Goal: Find specific page/section: Find specific page/section

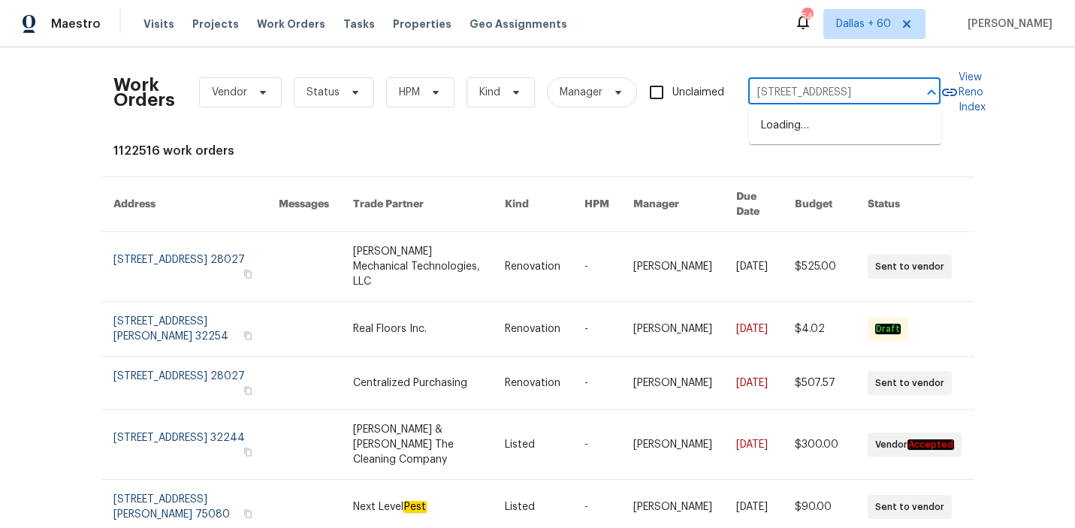
scroll to position [0, 77]
type input "[STREET_ADDRESS]"
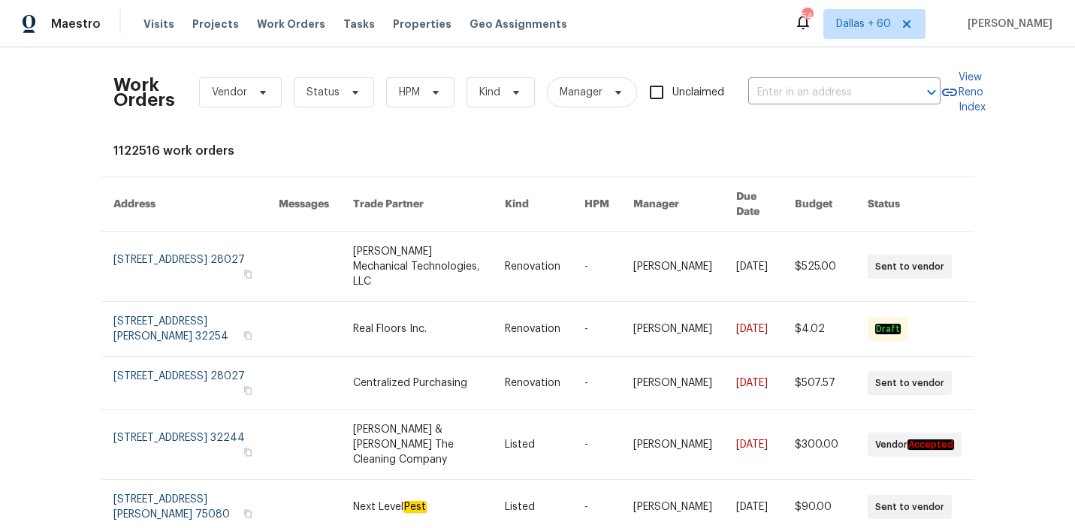
scroll to position [0, 0]
click at [808, 107] on div "Work Orders Vendor Status HPM Kind Manager Unclaimed ​" at bounding box center [526, 92] width 827 height 66
click at [808, 76] on div "Work Orders Vendor Status HPM Kind Manager Unclaimed ​" at bounding box center [526, 92] width 827 height 66
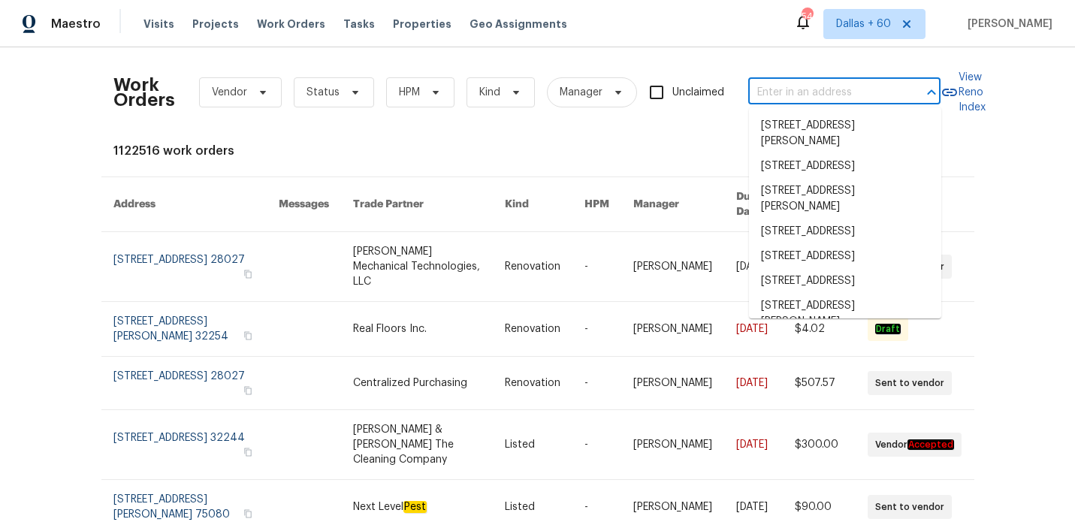
click at [808, 86] on input "text" at bounding box center [823, 92] width 150 height 23
paste input "[STREET_ADDRESS]"
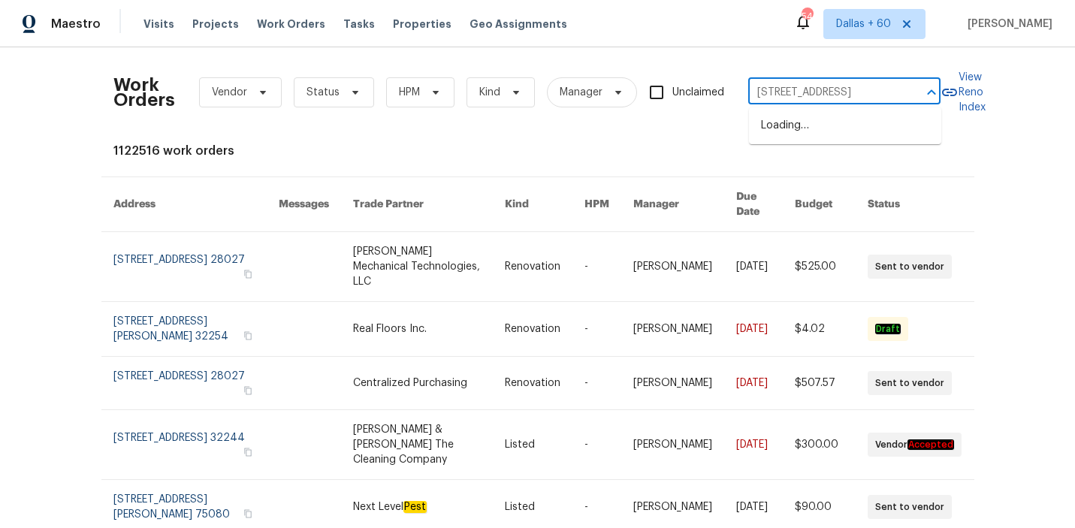
type input "[STREET_ADDRESS]"
click at [805, 125] on li "[STREET_ADDRESS]" at bounding box center [845, 125] width 192 height 25
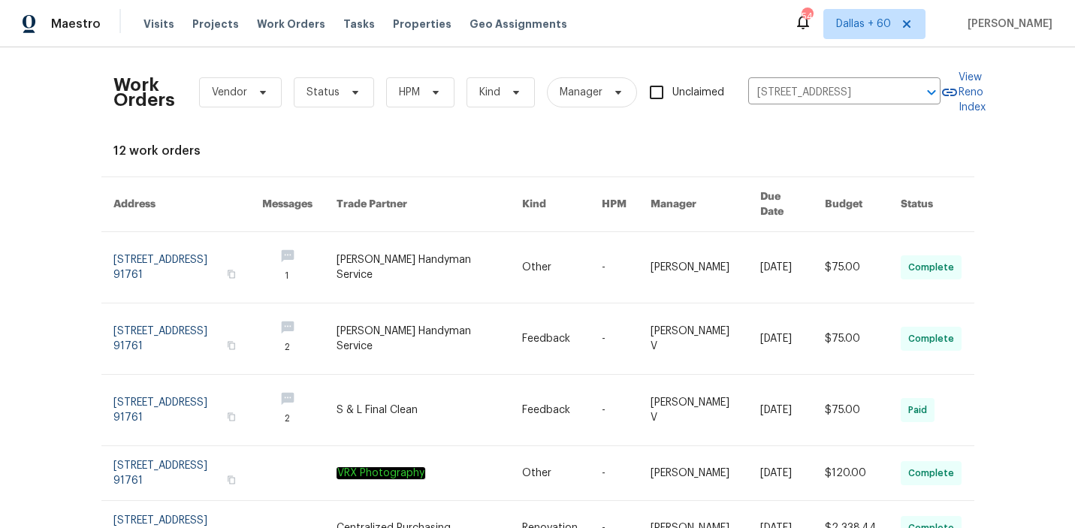
click at [805, 125] on div "Work Orders Vendor Status HPM Kind Manager Unclaimed [STREET_ADDRESS] ​ View Re…" at bounding box center [537, 472] width 849 height 826
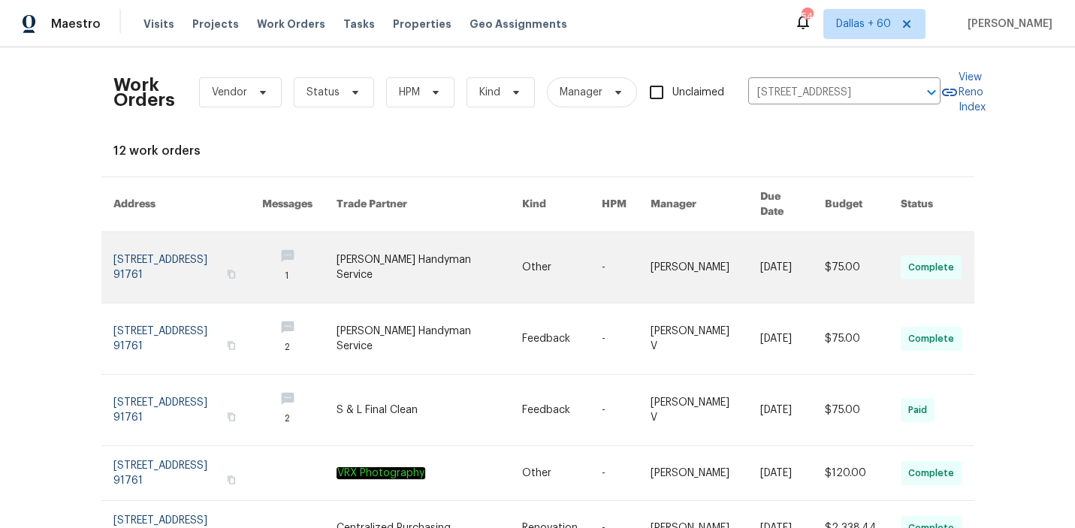
click at [659, 258] on td "[PERSON_NAME]" at bounding box center [694, 267] width 110 height 71
click at [530, 235] on td "Other" at bounding box center [550, 267] width 80 height 71
click at [416, 232] on link at bounding box center [430, 267] width 186 height 71
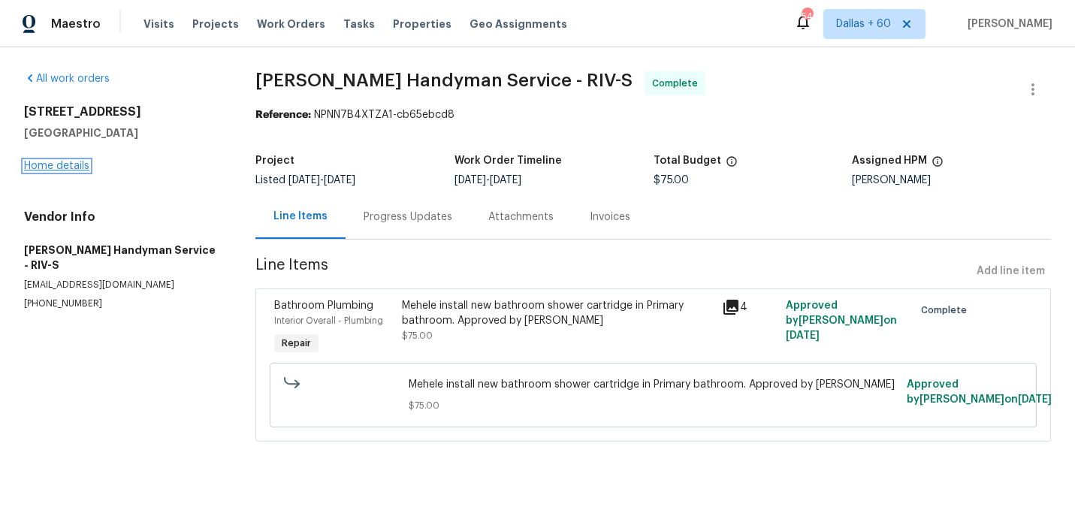
click at [65, 162] on link "Home details" at bounding box center [56, 166] width 65 height 11
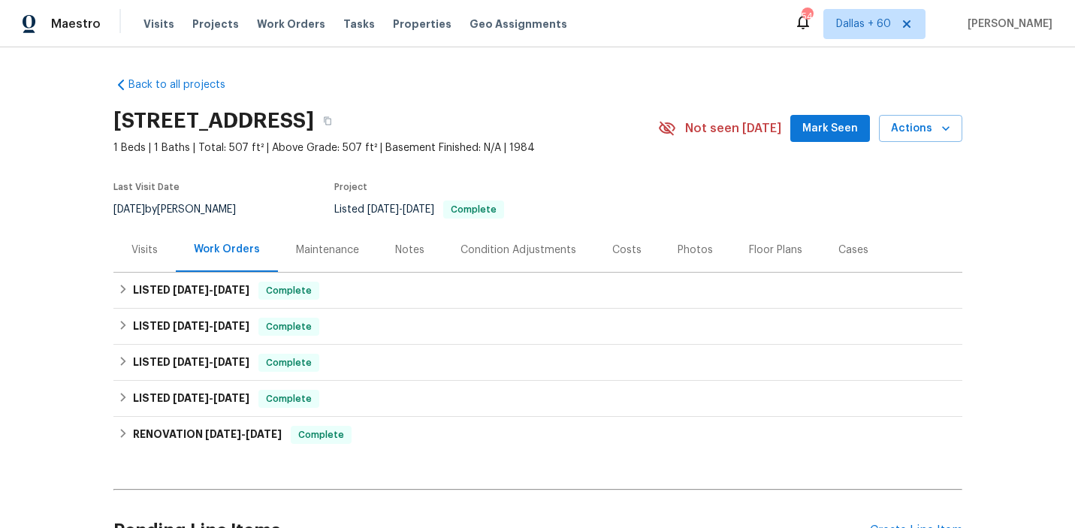
scroll to position [155, 0]
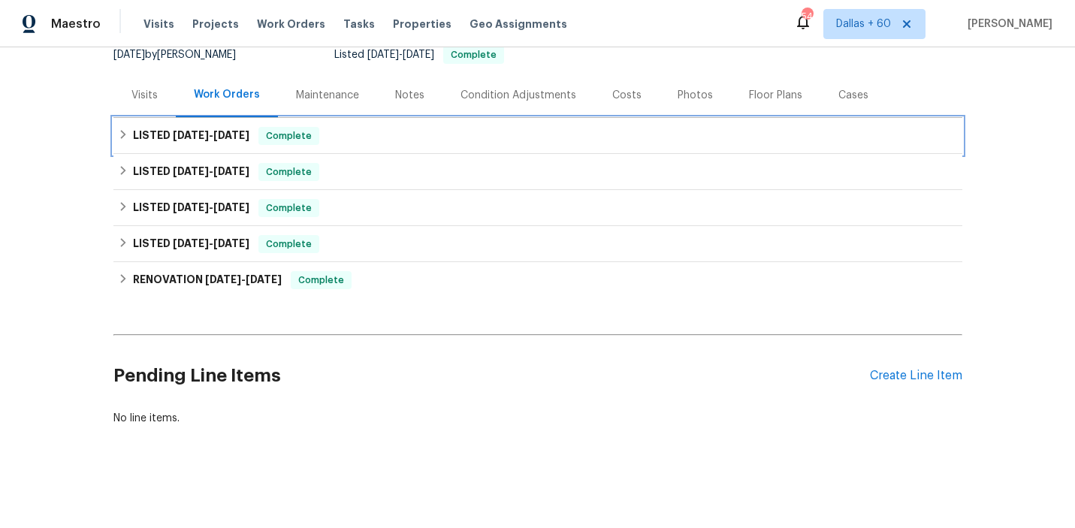
click at [418, 131] on div "LISTED [DATE] - [DATE] Complete" at bounding box center [538, 136] width 840 height 18
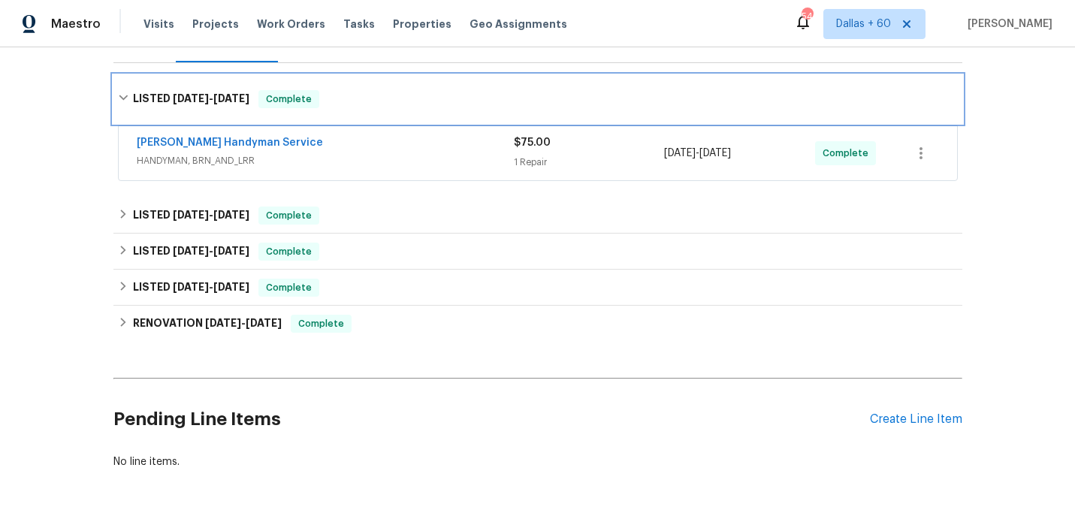
scroll to position [210, 0]
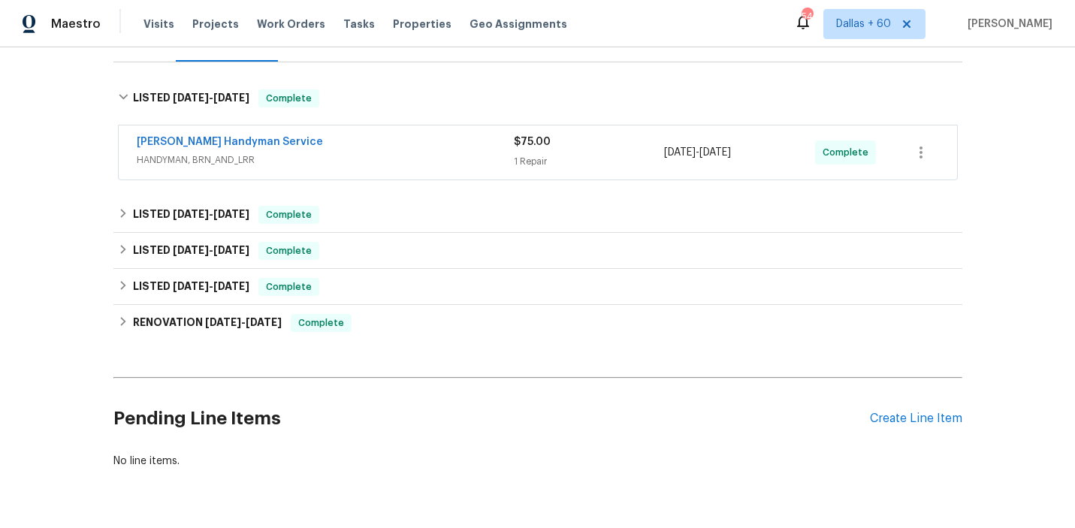
click at [420, 143] on div "[PERSON_NAME] Handyman Service" at bounding box center [325, 143] width 377 height 18
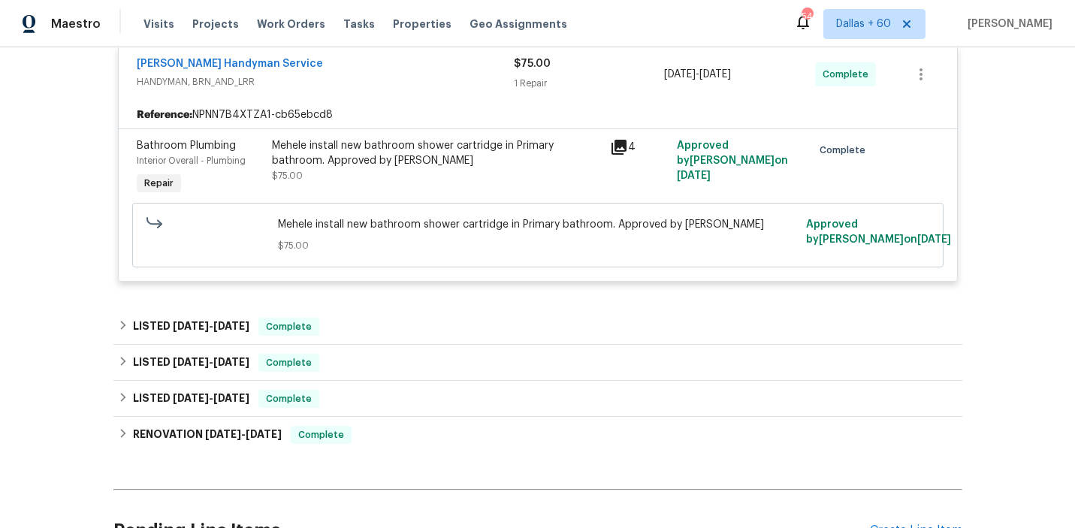
scroll to position [303, 0]
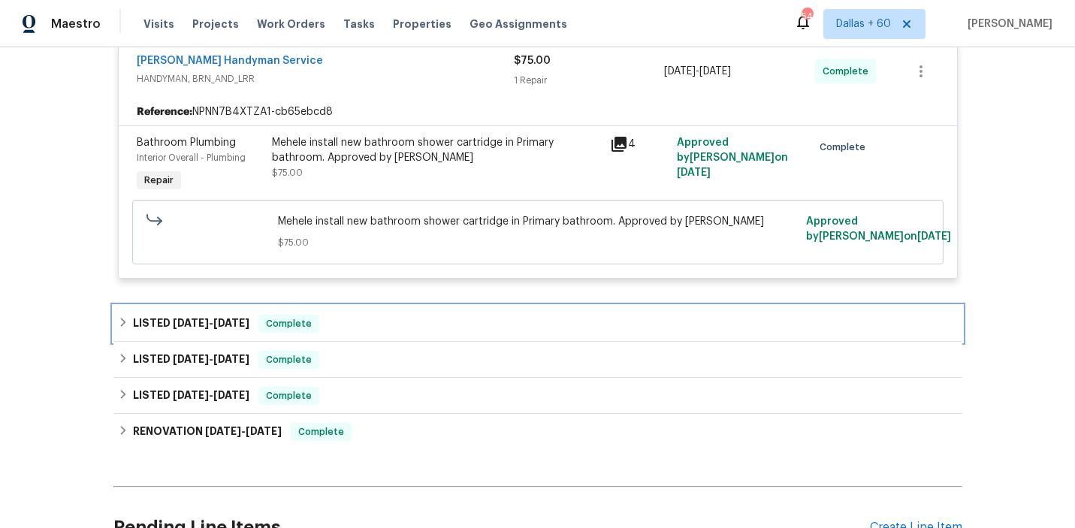
click at [379, 316] on div "LISTED [DATE] - [DATE] Complete" at bounding box center [538, 324] width 840 height 18
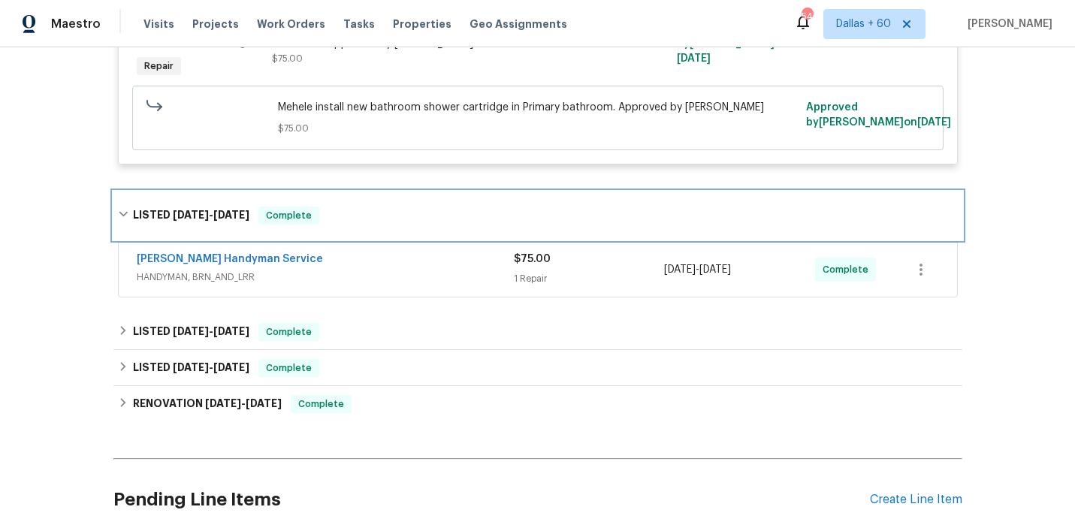
scroll to position [466, 0]
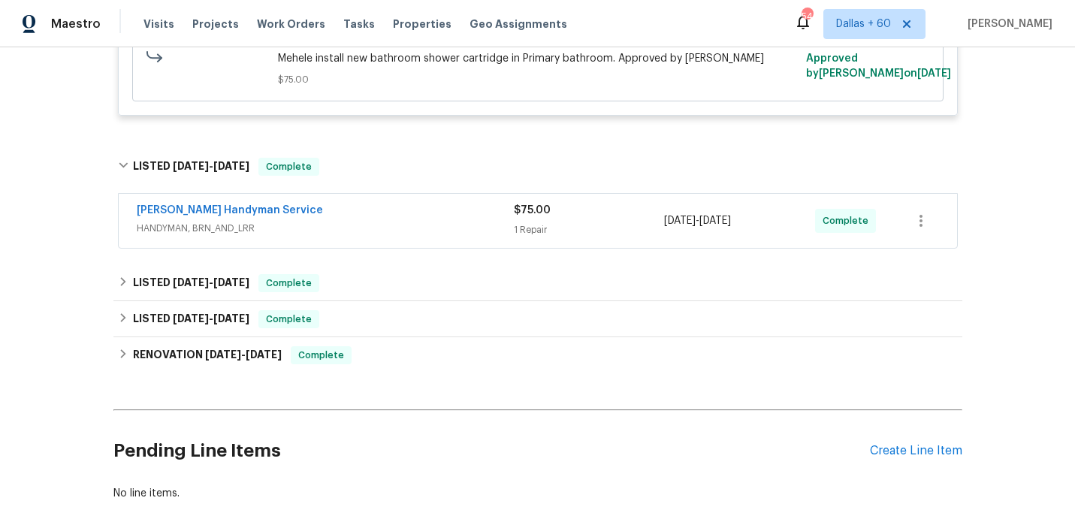
click at [374, 230] on span "HANDYMAN, BRN_AND_LRR" at bounding box center [325, 228] width 377 height 15
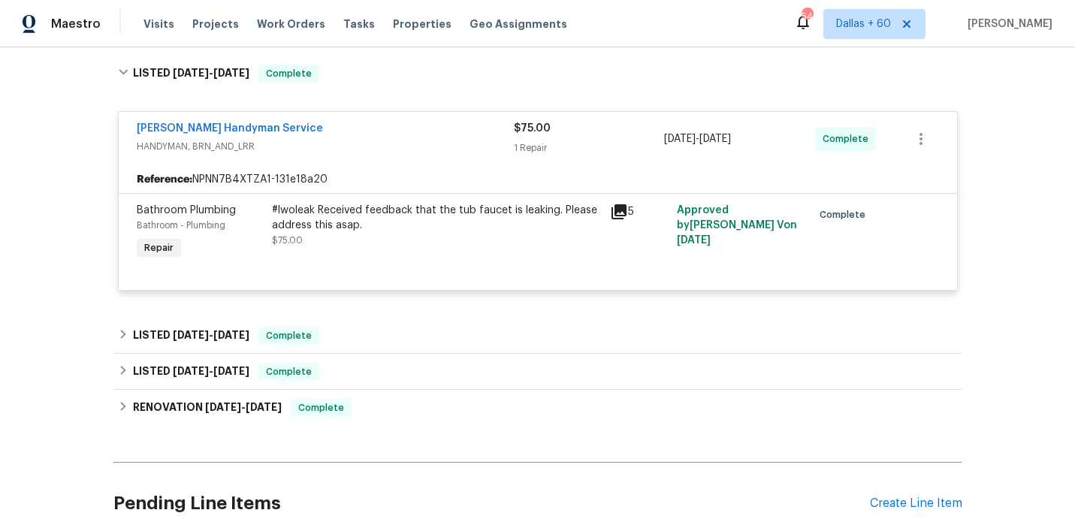
scroll to position [669, 0]
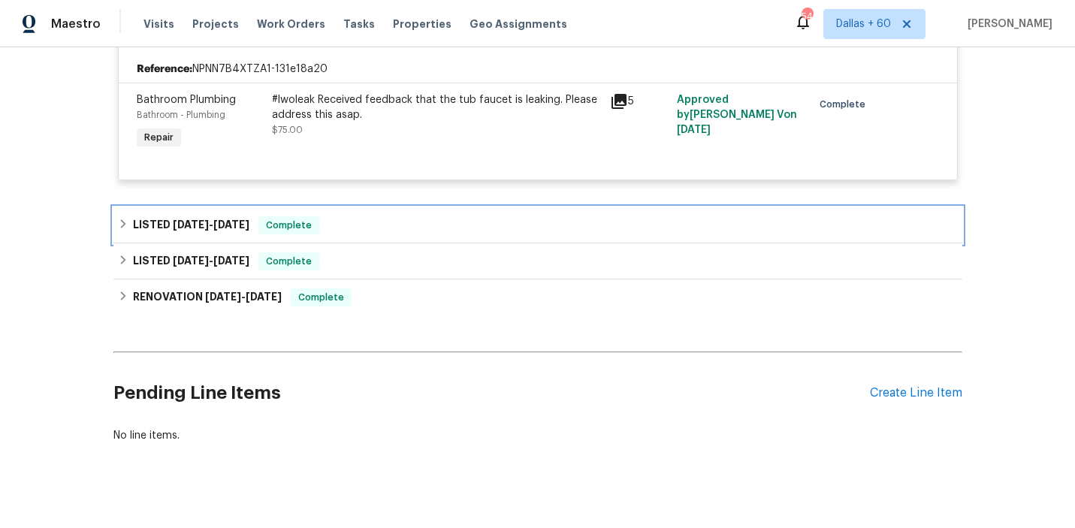
click at [404, 224] on div "LISTED [DATE] - [DATE] Complete" at bounding box center [538, 225] width 840 height 18
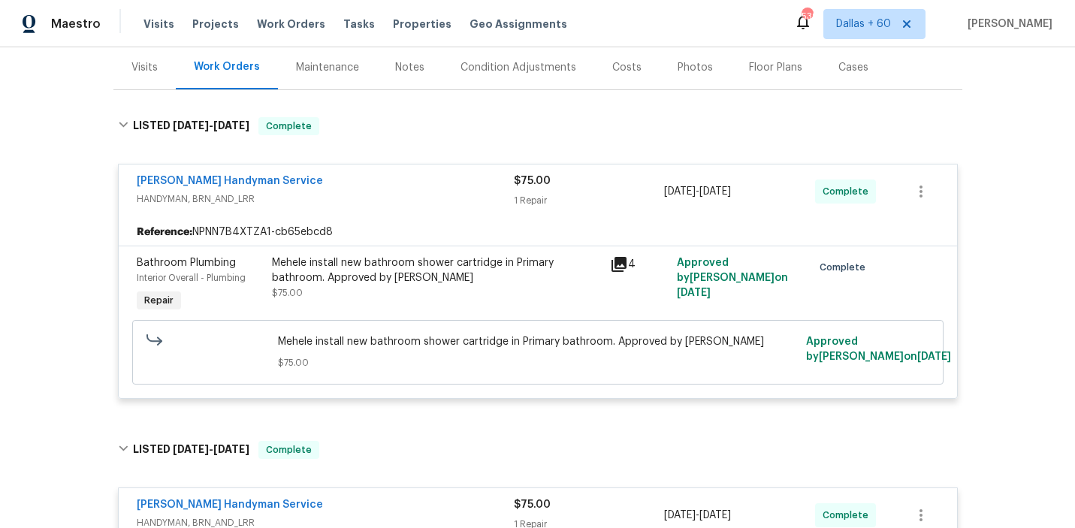
scroll to position [0, 0]
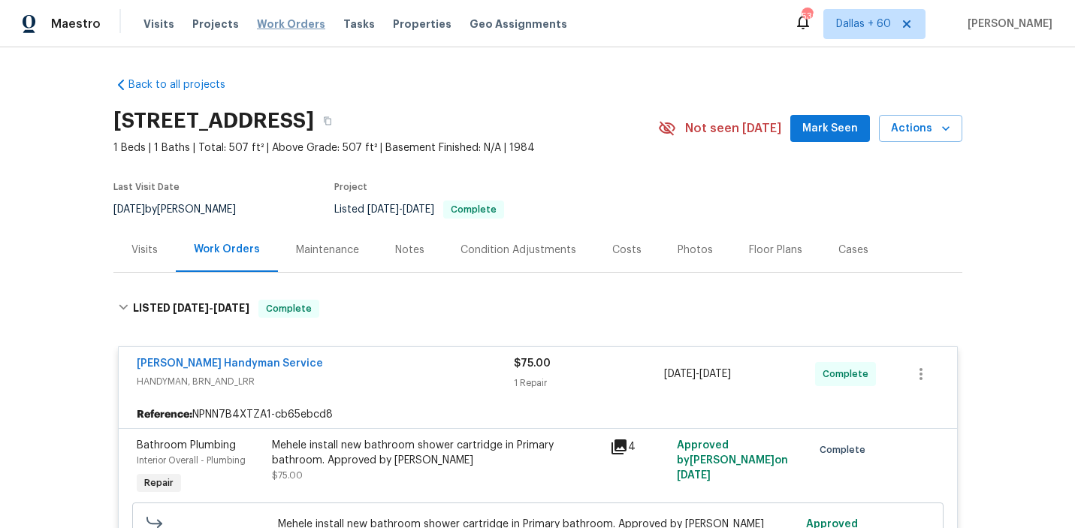
click at [258, 24] on span "Work Orders" at bounding box center [291, 24] width 68 height 15
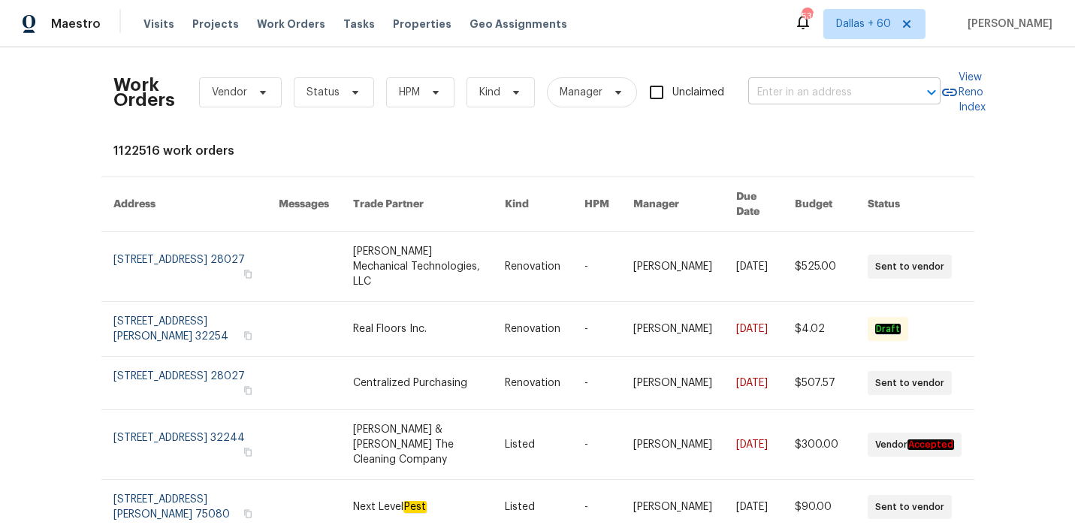
click at [788, 95] on input "text" at bounding box center [823, 92] width 150 height 23
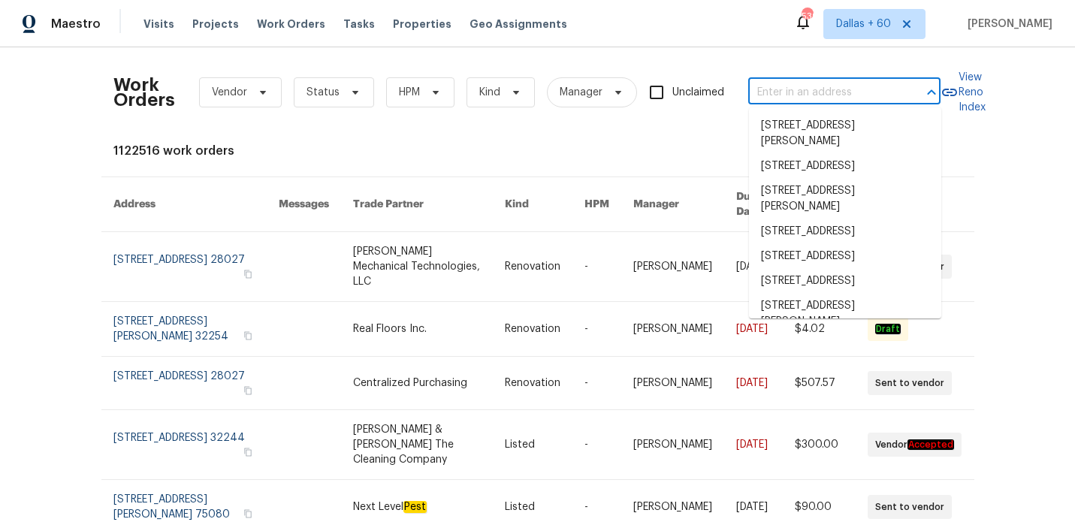
paste input "[STREET_ADDRESS]"
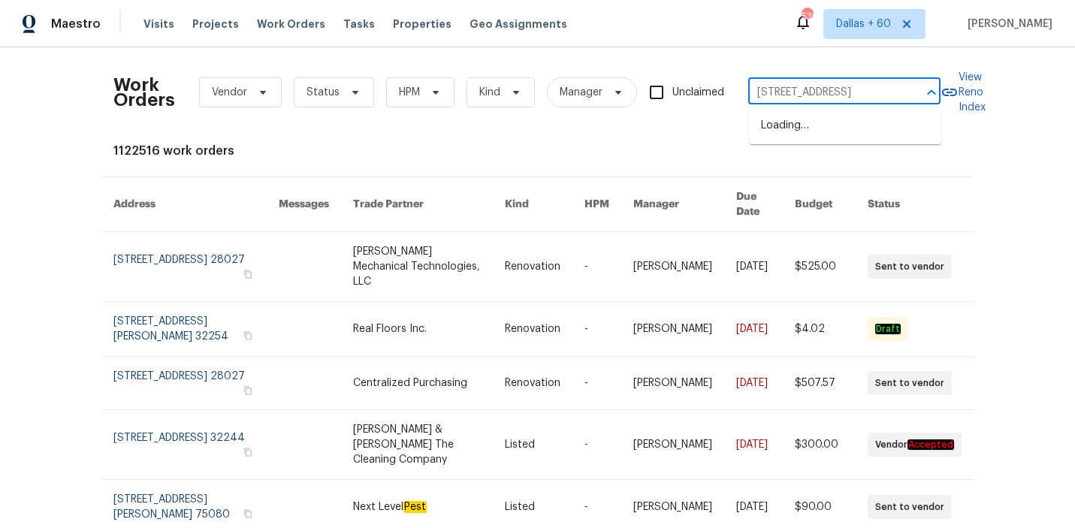
type input "[STREET_ADDRESS]"
click at [808, 134] on li "[STREET_ADDRESS]" at bounding box center [845, 125] width 192 height 25
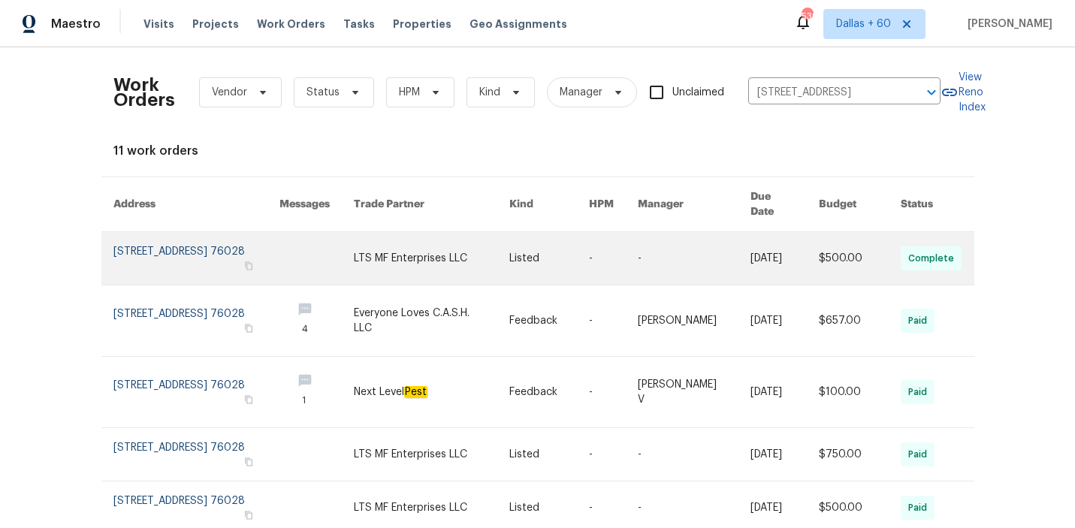
click at [523, 244] on link at bounding box center [549, 258] width 80 height 53
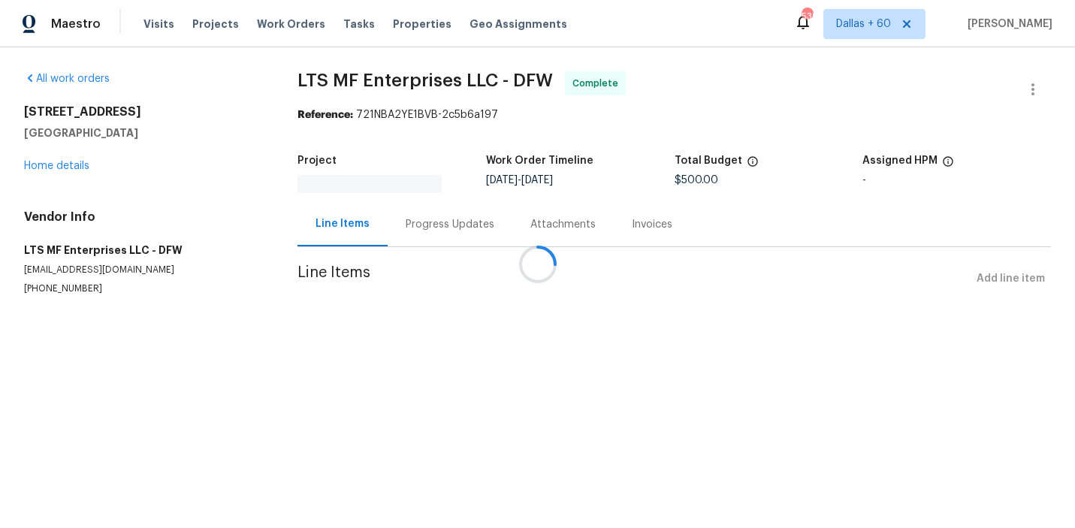
click at [54, 169] on div at bounding box center [537, 264] width 1075 height 528
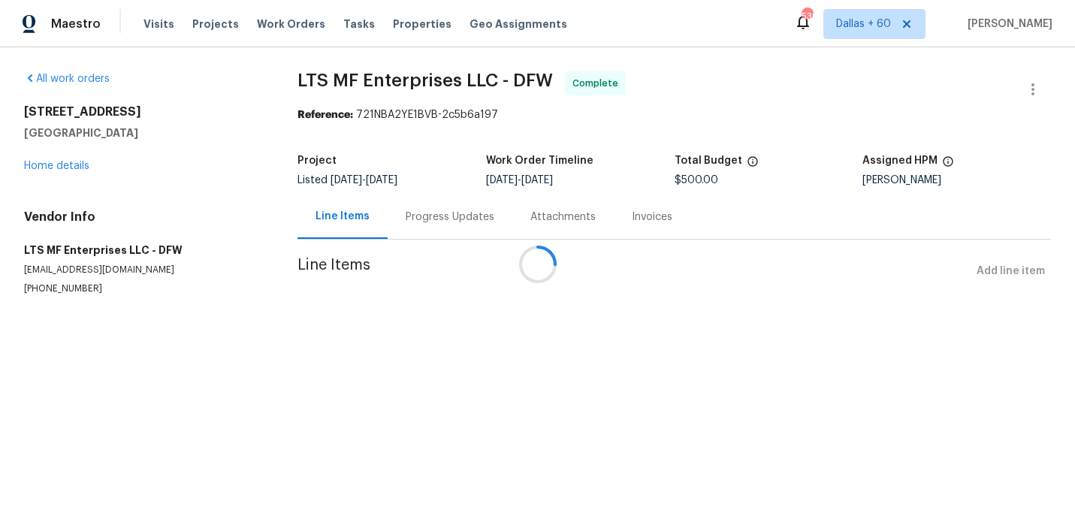
click at [54, 165] on div at bounding box center [537, 264] width 1075 height 528
click at [37, 168] on div at bounding box center [537, 264] width 1075 height 528
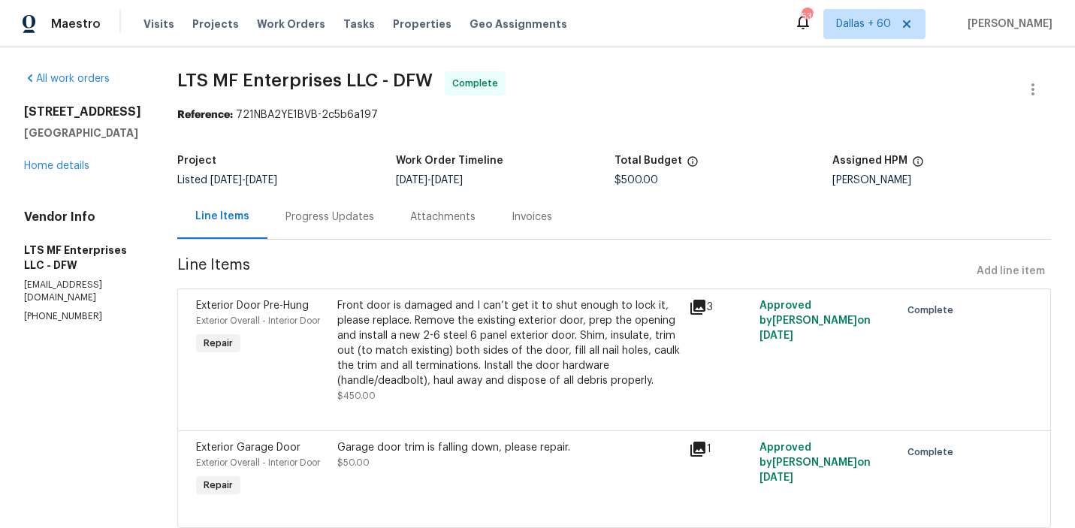
click at [51, 140] on h5 "[GEOGRAPHIC_DATA]" at bounding box center [82, 132] width 117 height 15
click at [59, 171] on link "Home details" at bounding box center [56, 166] width 65 height 11
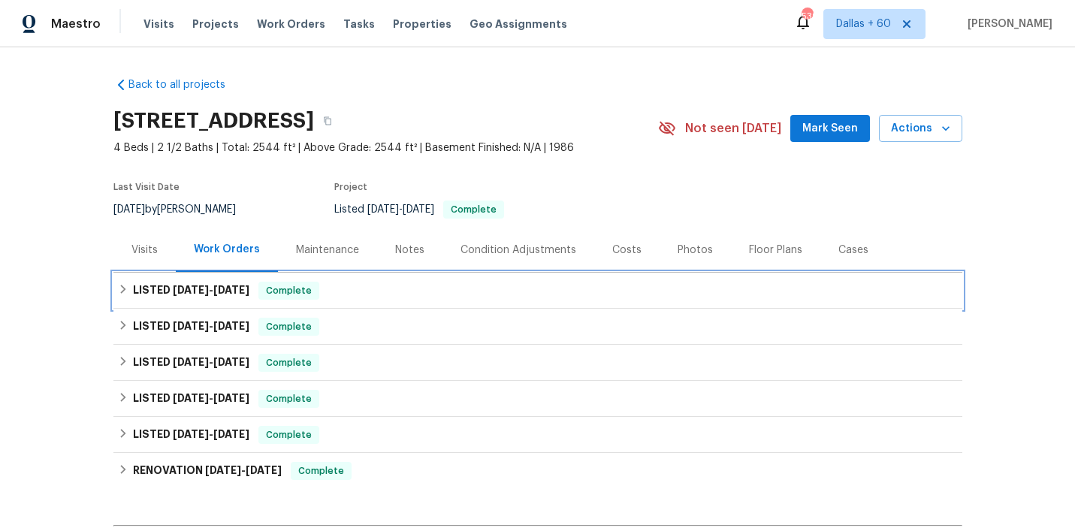
click at [533, 294] on div "LISTED [DATE] - [DATE] Complete" at bounding box center [538, 291] width 840 height 18
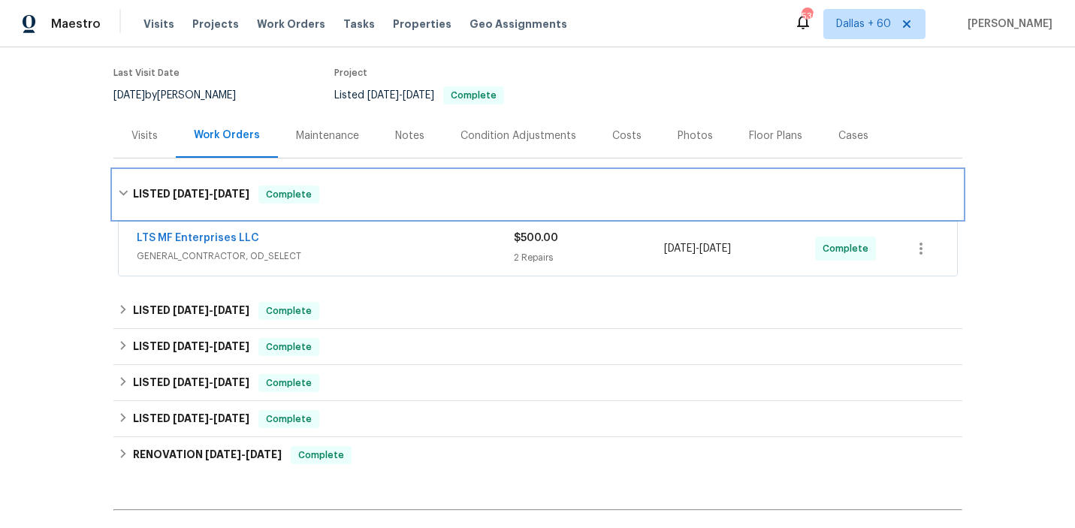
scroll to position [116, 0]
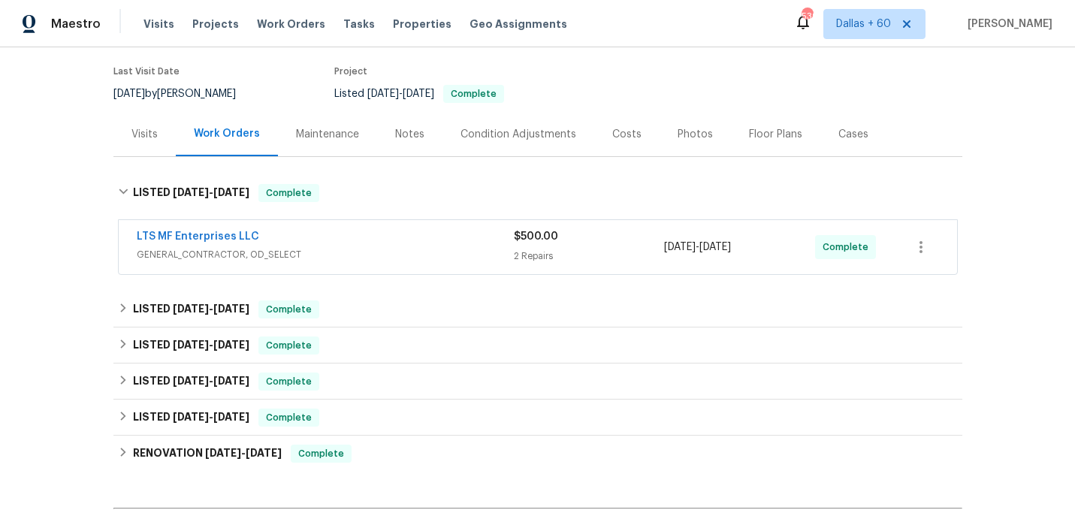
click at [432, 252] on span "GENERAL_CONTRACTOR, OD_SELECT" at bounding box center [325, 254] width 377 height 15
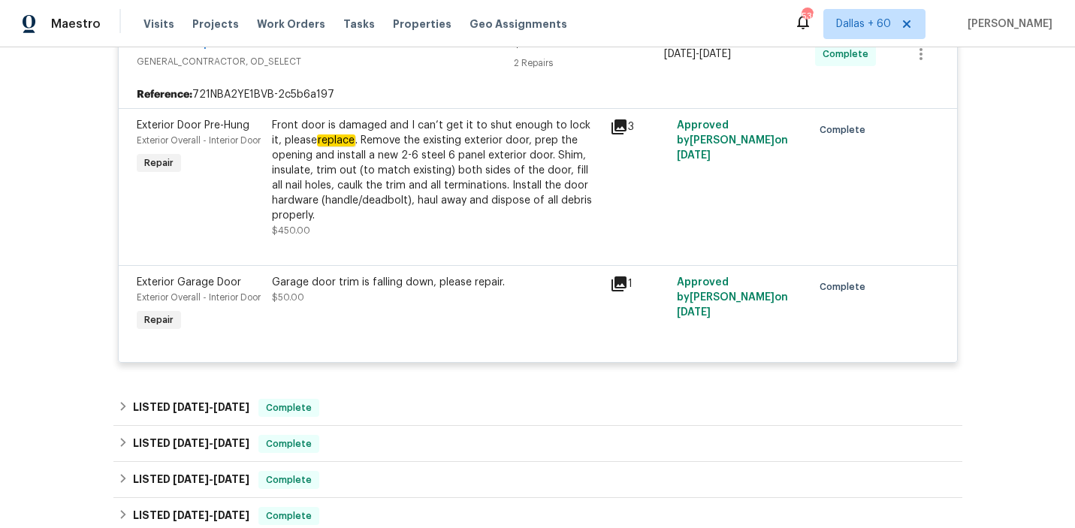
scroll to position [344, 0]
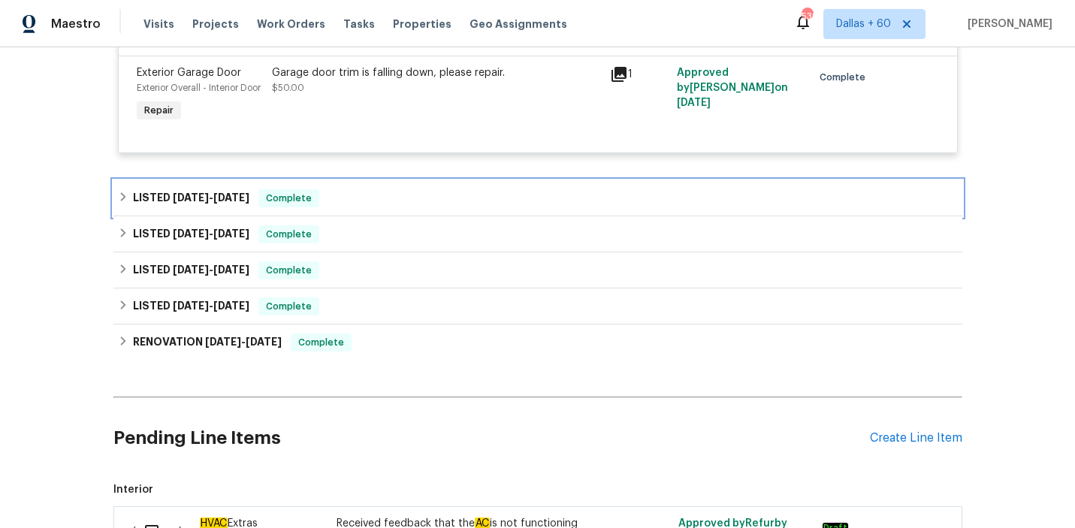
click at [424, 207] on div "LISTED [DATE] - [DATE] Complete" at bounding box center [538, 198] width 840 height 18
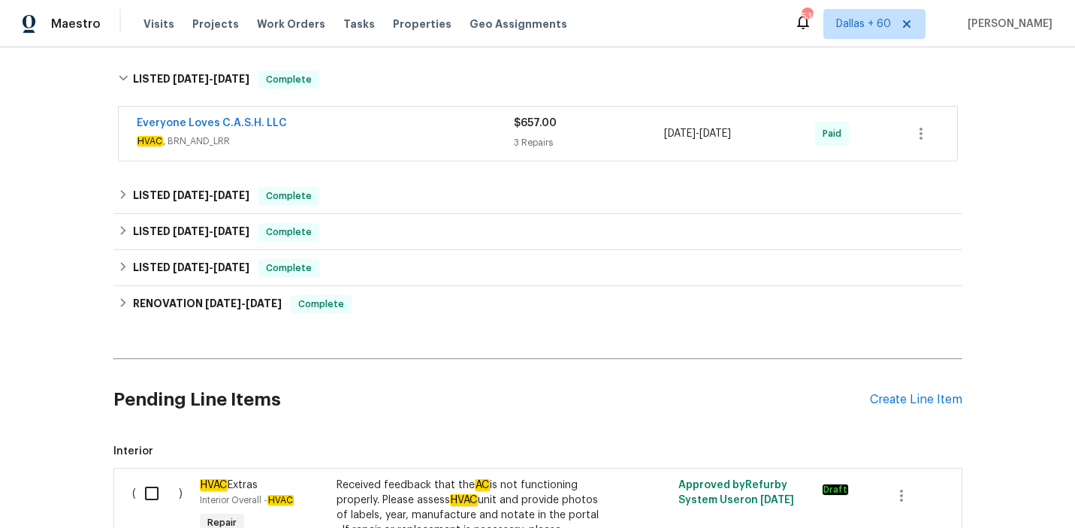
click at [412, 134] on div "Everyone Loves C.A.S.H. LLC" at bounding box center [325, 125] width 377 height 18
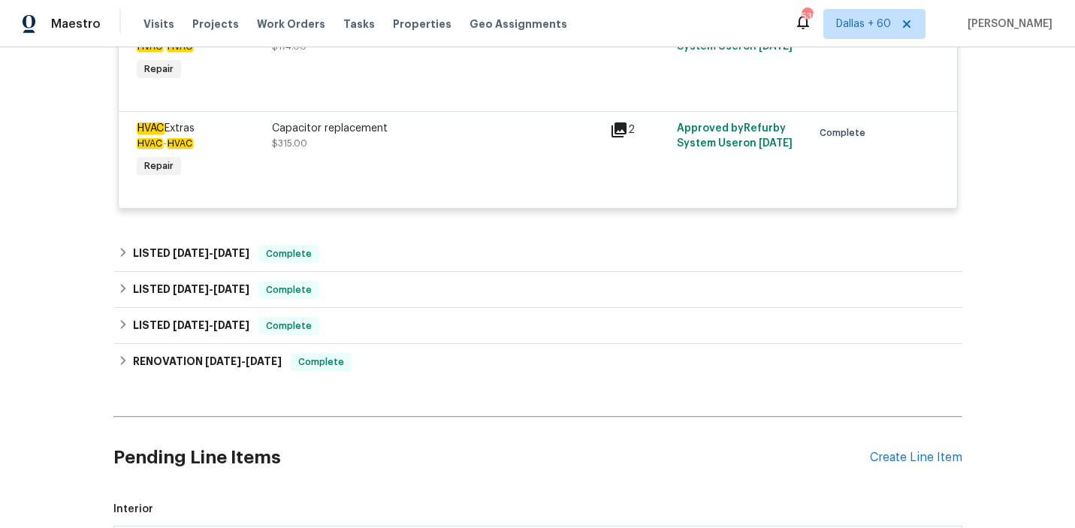
scroll to position [1014, 0]
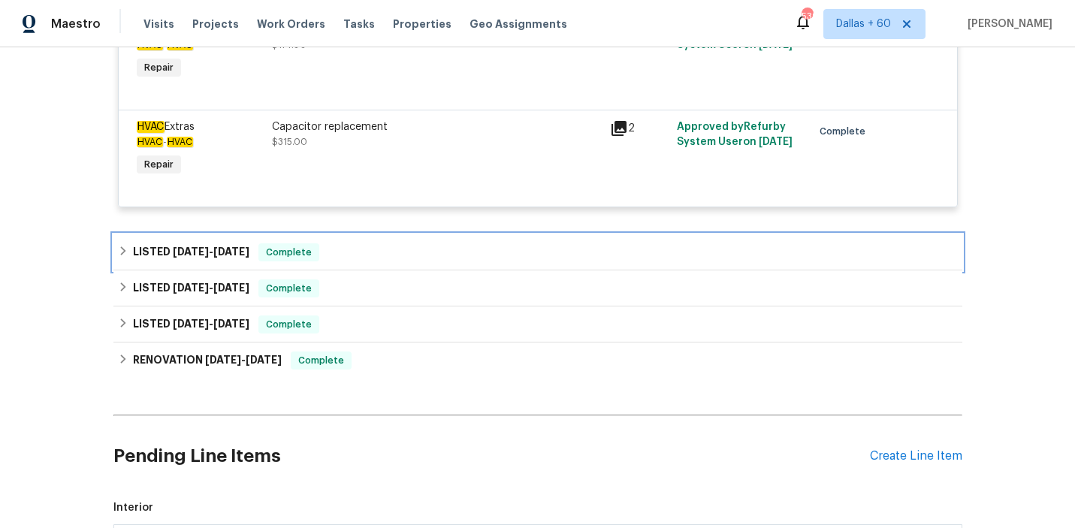
click at [408, 261] on div "LISTED [DATE] - [DATE] Complete" at bounding box center [538, 252] width 840 height 18
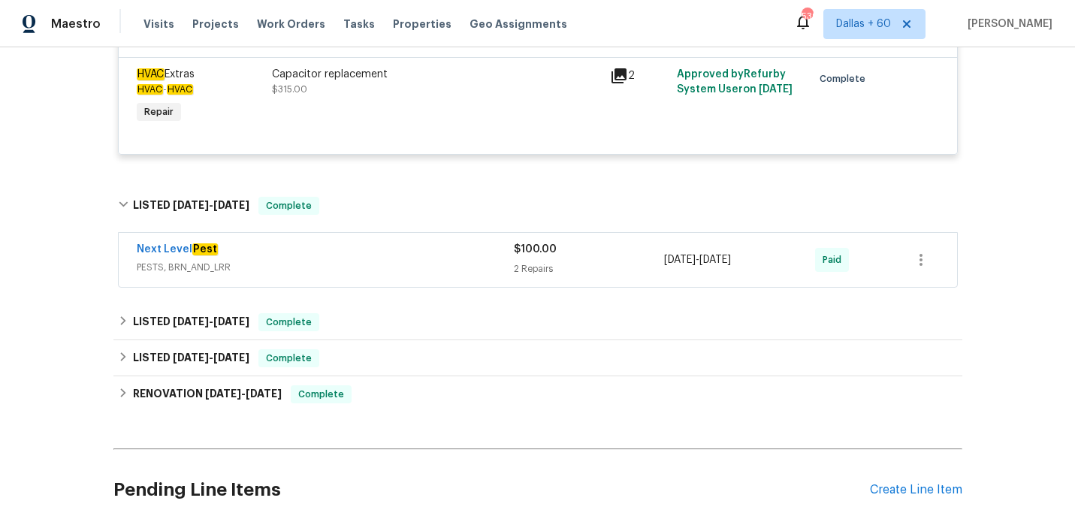
click at [408, 260] on div "Next Level Pest" at bounding box center [325, 251] width 377 height 18
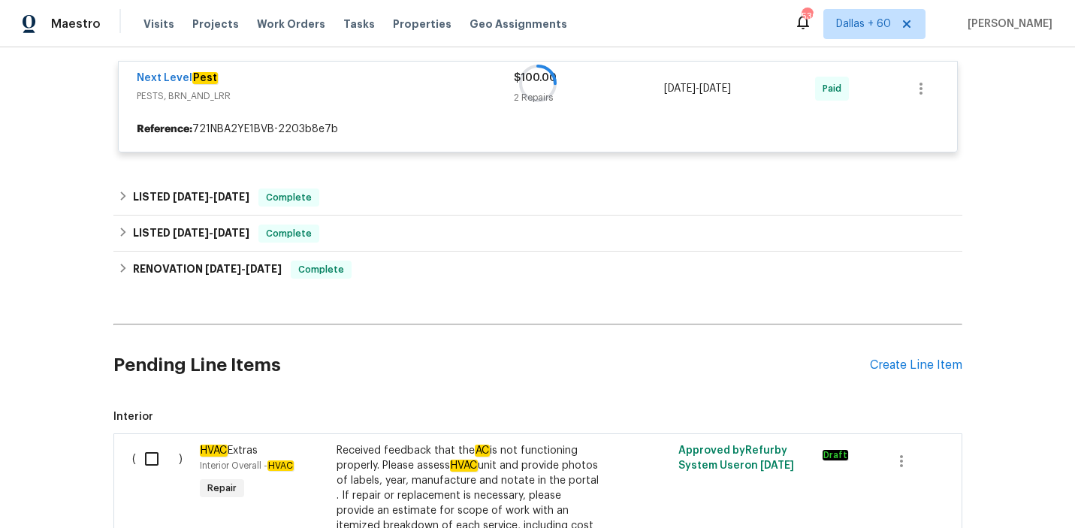
scroll to position [1249, 0]
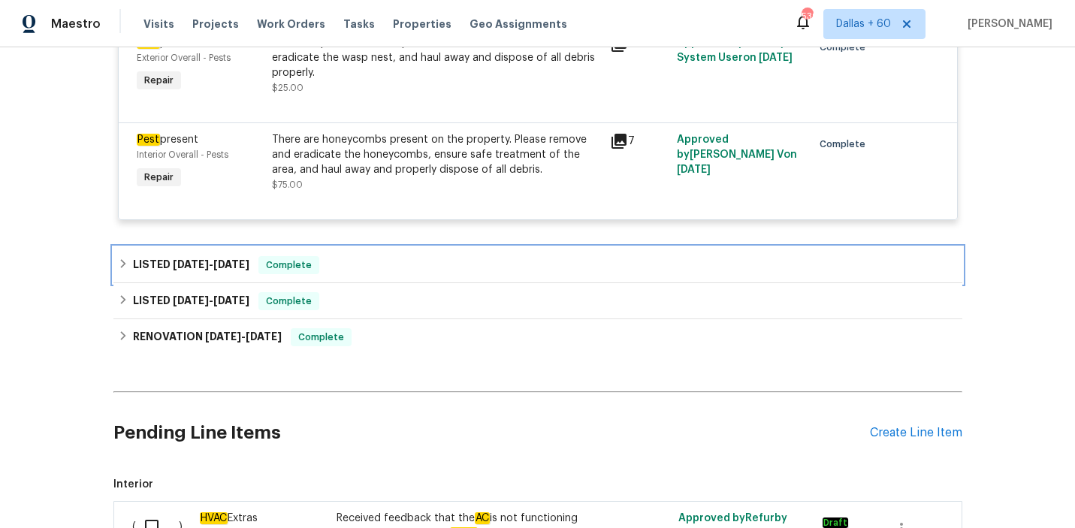
click at [408, 274] on div "LISTED [DATE] - [DATE] Complete" at bounding box center [538, 265] width 840 height 18
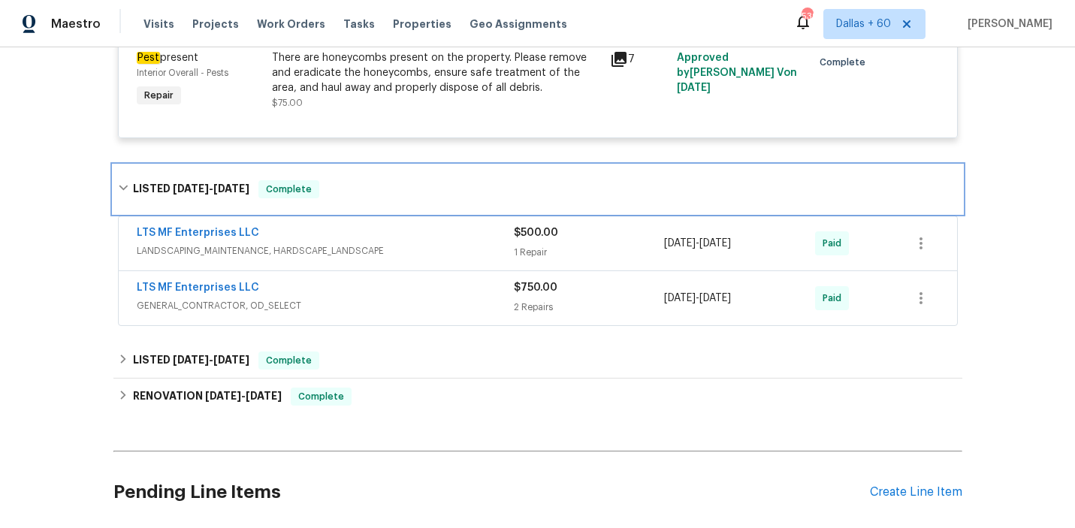
scroll to position [1460, 0]
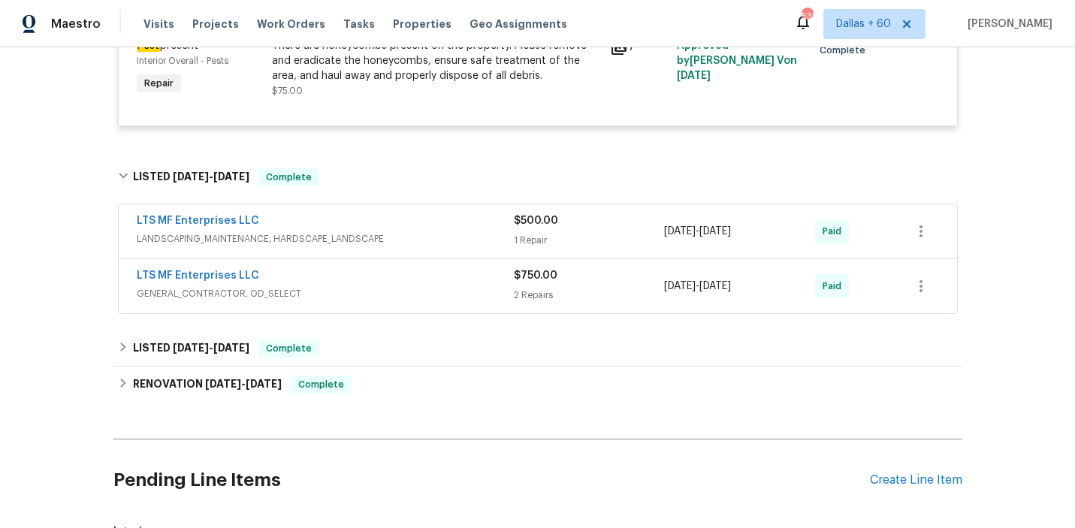
click at [414, 304] on div "LTS MF Enterprises LLC GENERAL_CONTRACTOR, OD_SELECT" at bounding box center [325, 286] width 377 height 36
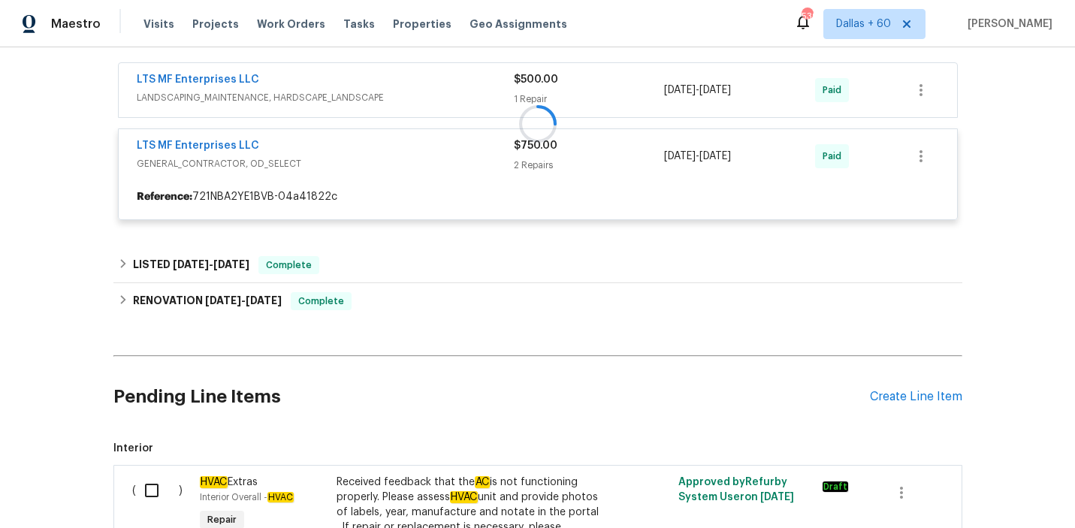
scroll to position [1533, 0]
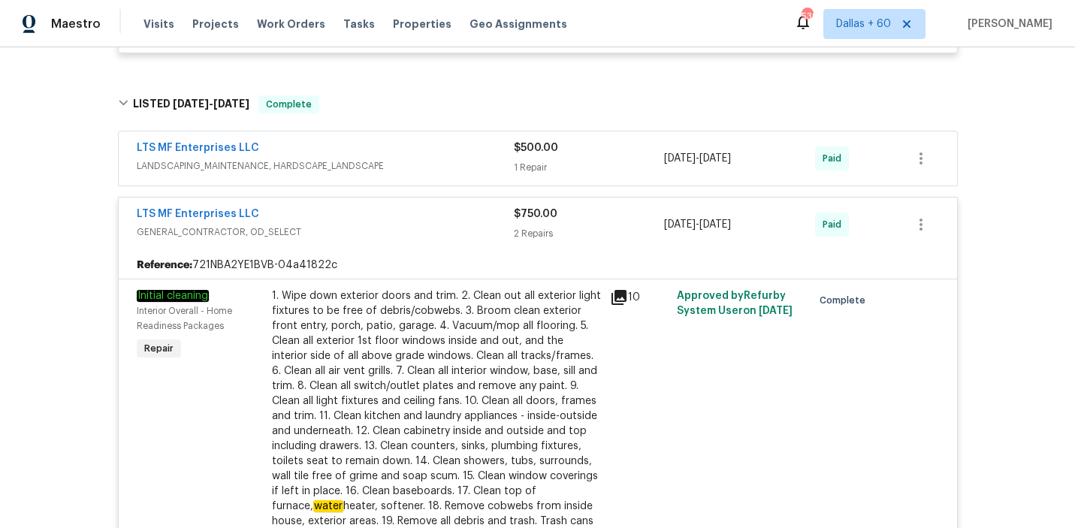
click at [460, 174] on span "LANDSCAPING_MAINTENANCE, HARDSCAPE_LANDSCAPE" at bounding box center [325, 166] width 377 height 15
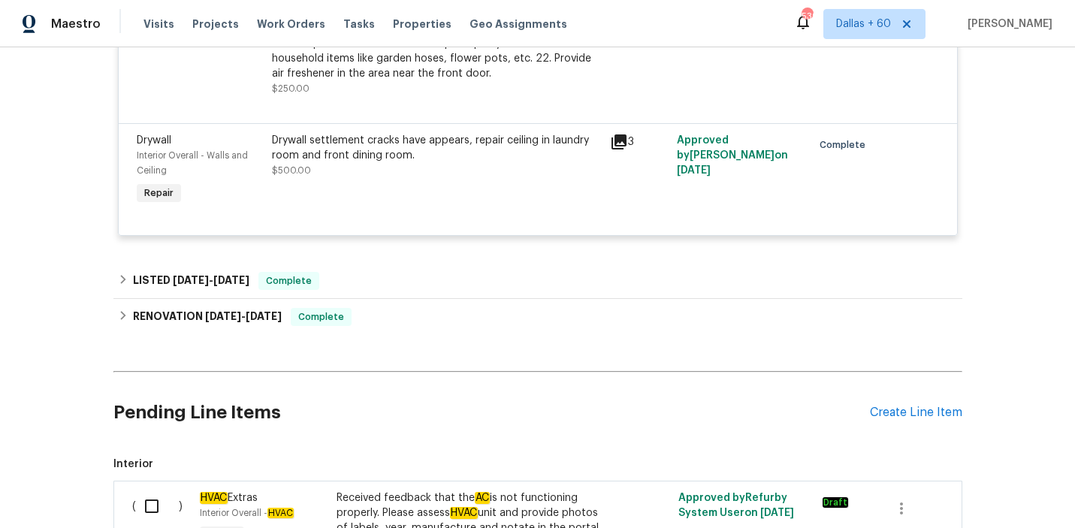
scroll to position [2335, 0]
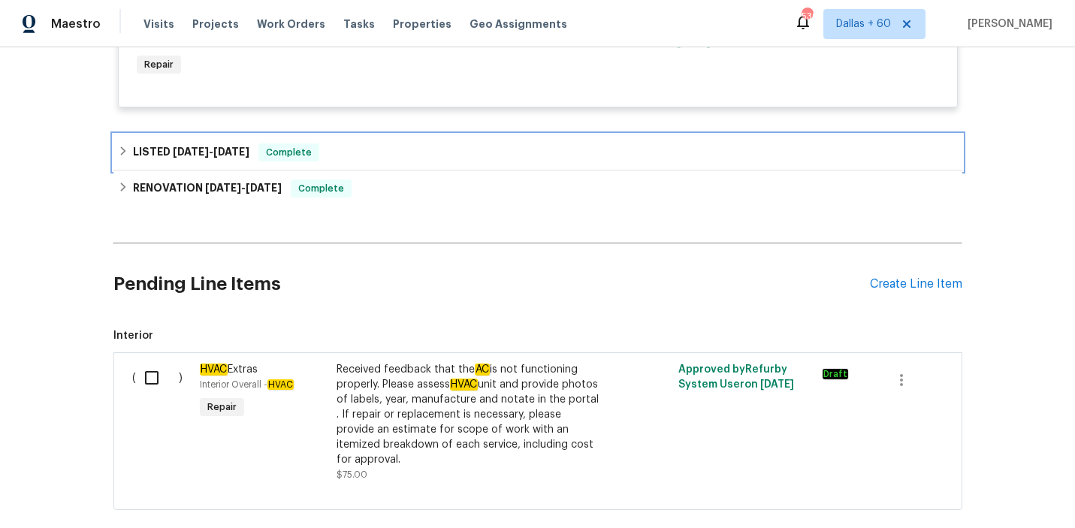
click at [460, 162] on div "LISTED [DATE] - [DATE] Complete" at bounding box center [538, 152] width 840 height 18
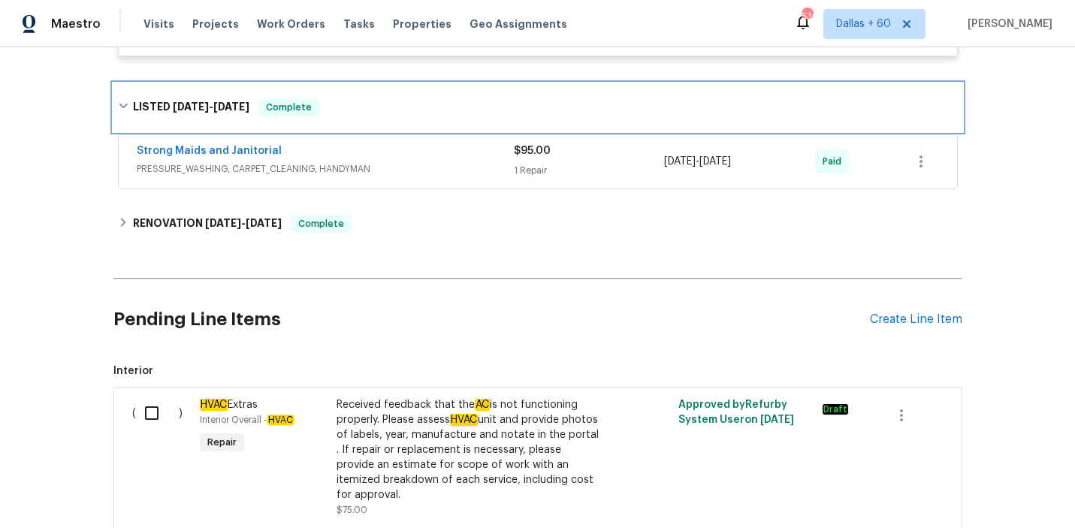
scroll to position [2384, 0]
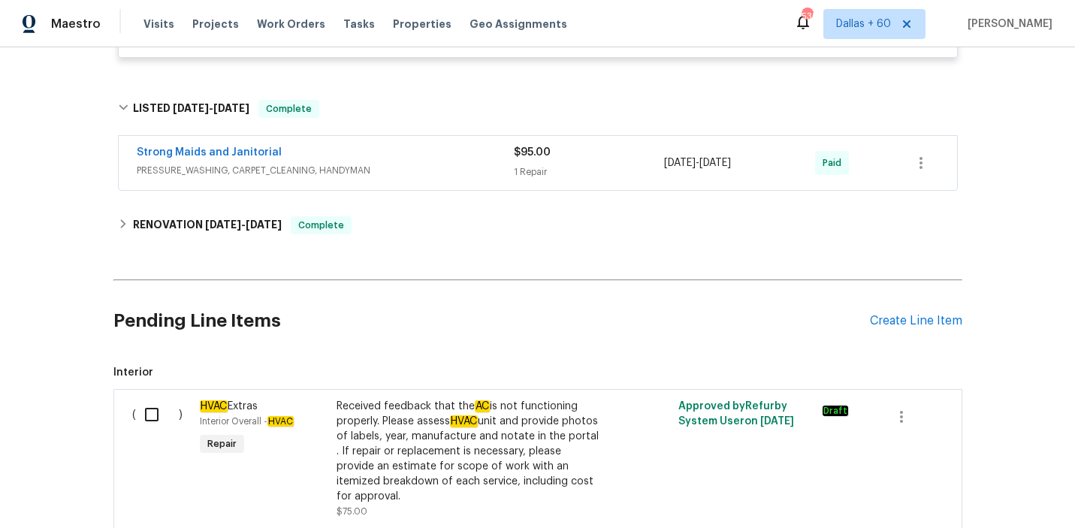
click at [460, 163] on div "Strong Maids and Janitorial" at bounding box center [325, 154] width 377 height 18
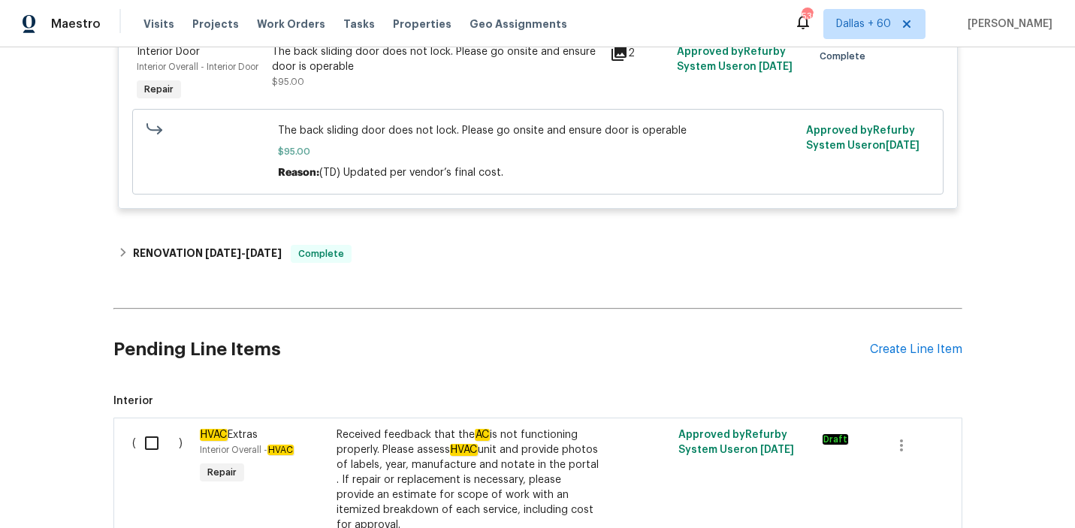
scroll to position [2598, 0]
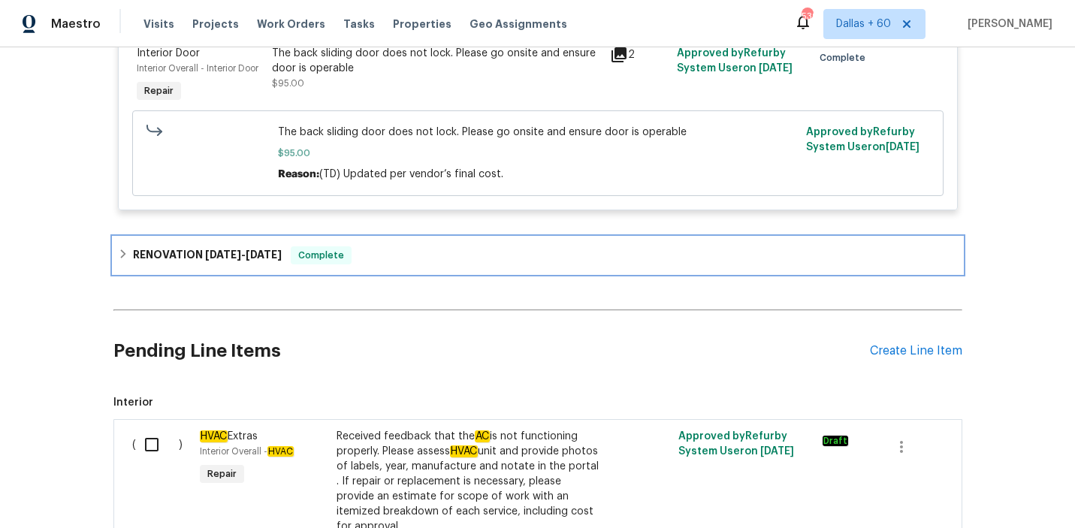
click at [420, 264] on div "RENOVATION [DATE] - [DATE] Complete" at bounding box center [538, 255] width 840 height 18
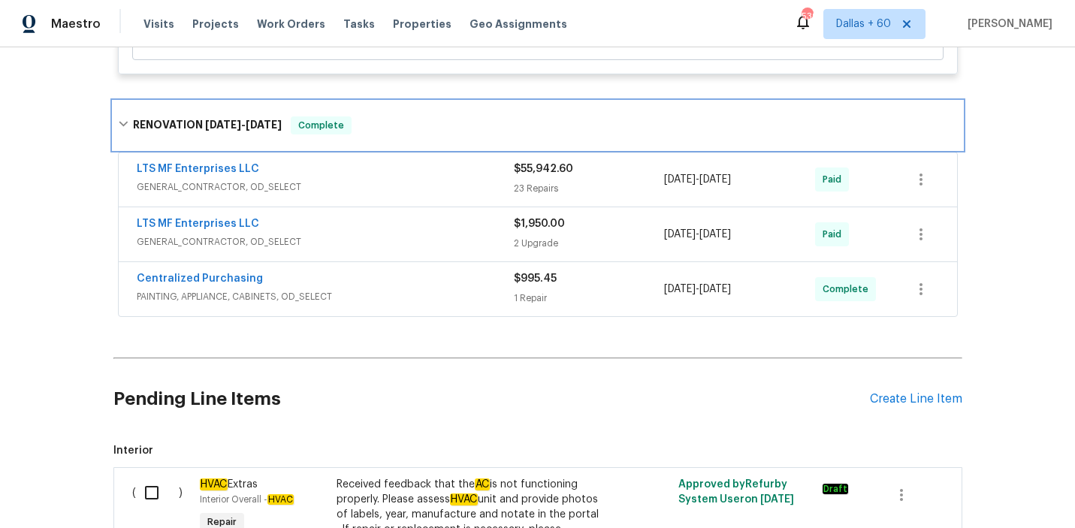
scroll to position [2808, 0]
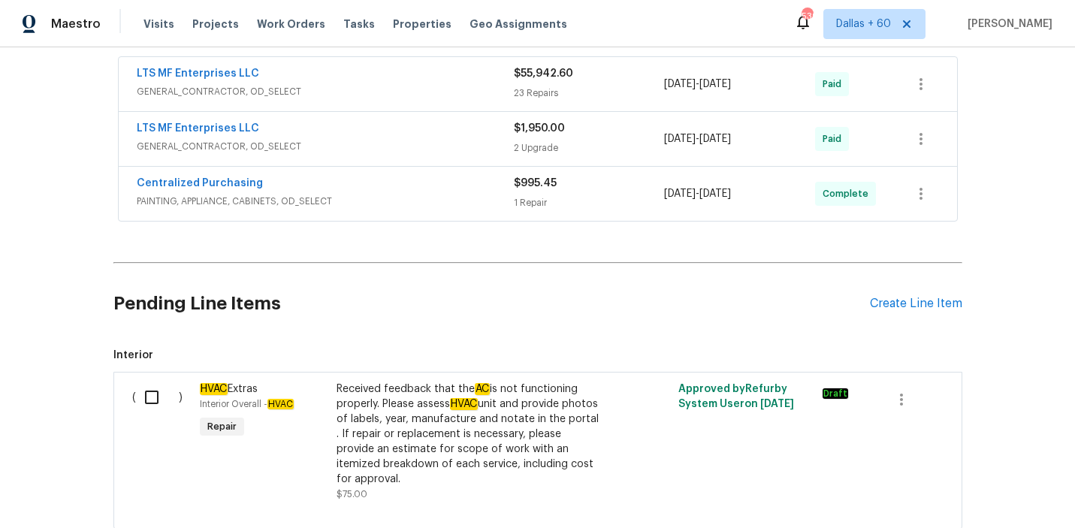
click at [445, 99] on span "GENERAL_CONTRACTOR, OD_SELECT" at bounding box center [325, 91] width 377 height 15
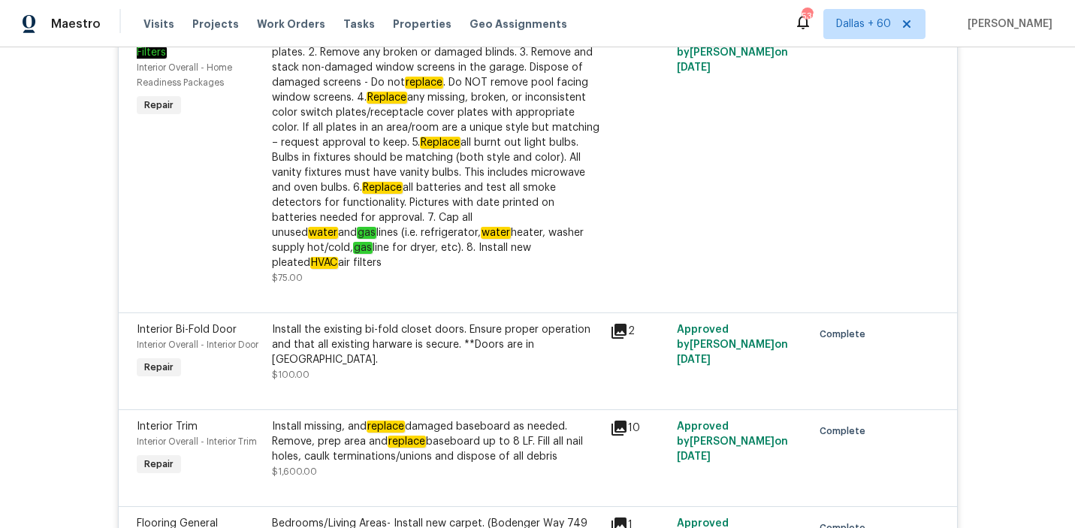
scroll to position [3149, 0]
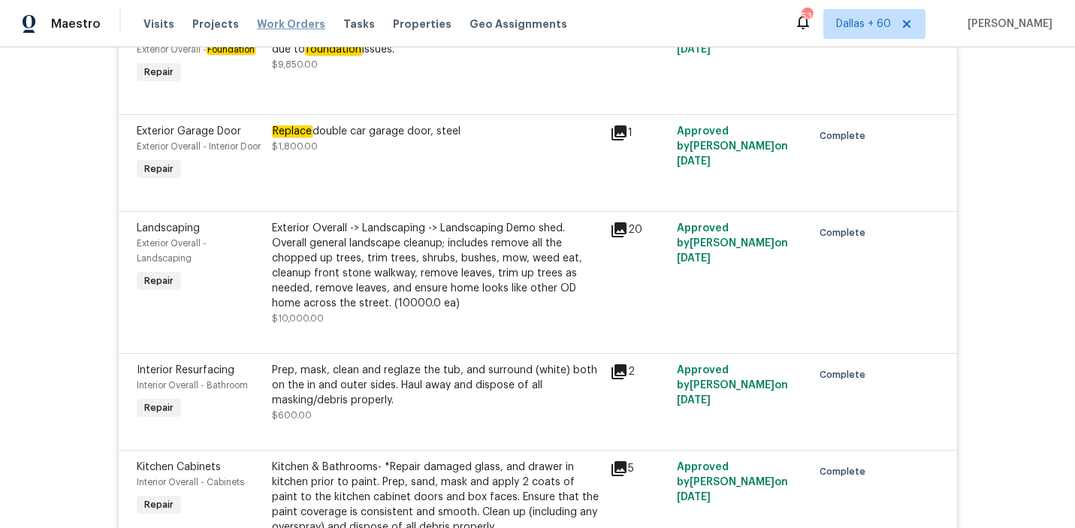
click at [276, 23] on span "Work Orders" at bounding box center [291, 24] width 68 height 15
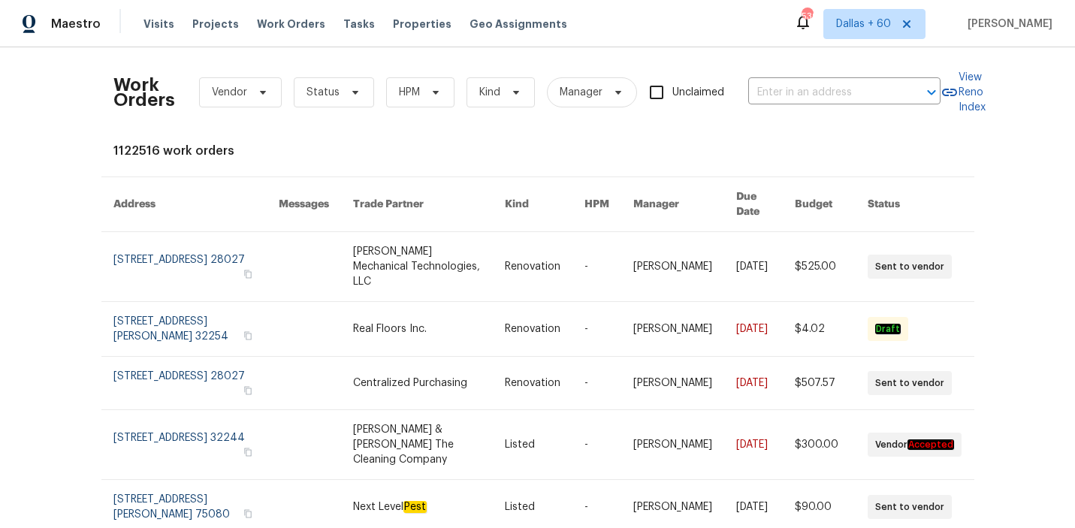
click at [802, 108] on div "Work Orders Vendor Status HPM Kind Manager Unclaimed ​" at bounding box center [526, 92] width 827 height 66
click at [794, 88] on input "text" at bounding box center [823, 92] width 150 height 23
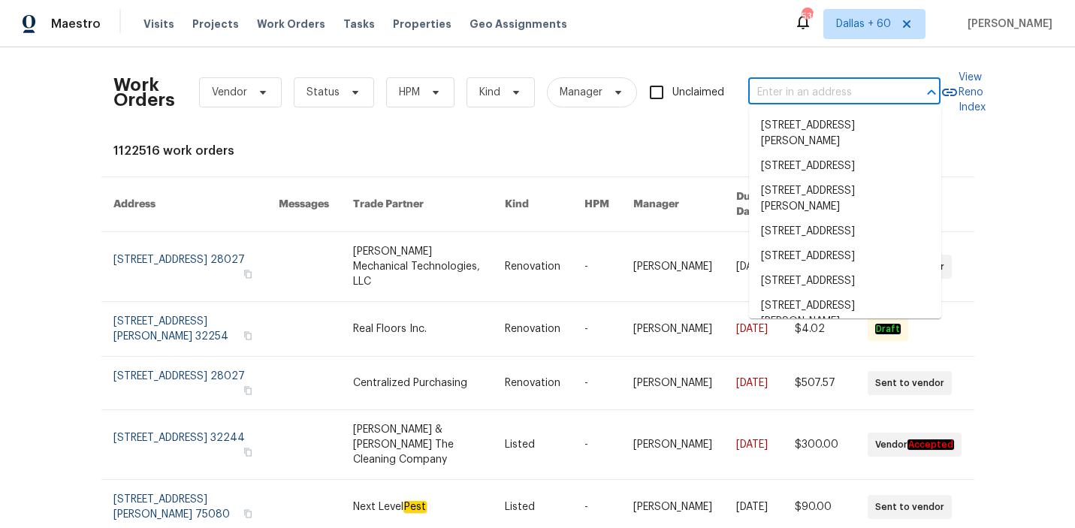
paste input "[URL][DOMAIN_NAME]"
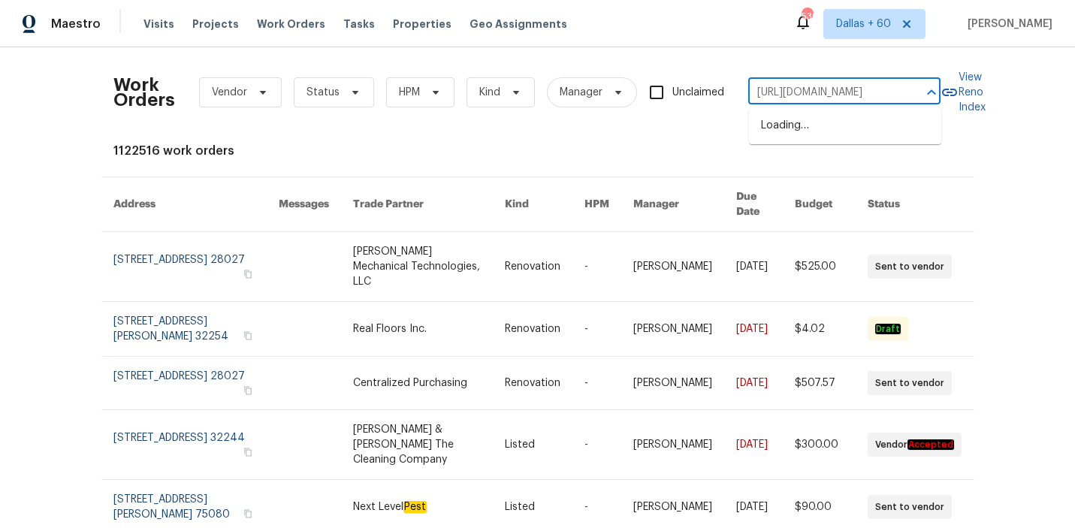
type input "[URL][DOMAIN_NAME]"
click at [799, 97] on input "[URL][DOMAIN_NAME]" at bounding box center [823, 92] width 150 height 23
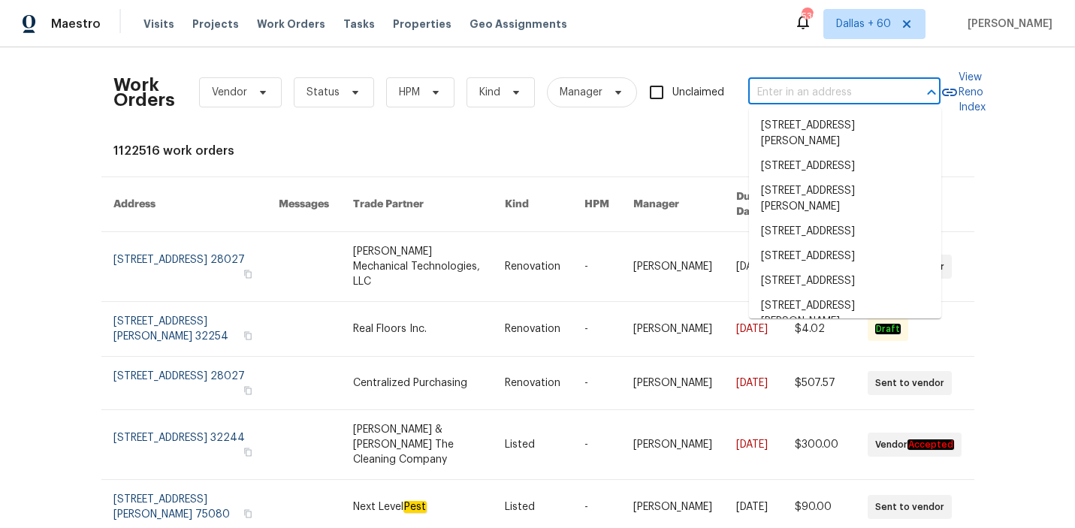
paste input "[STREET_ADDRESS]"
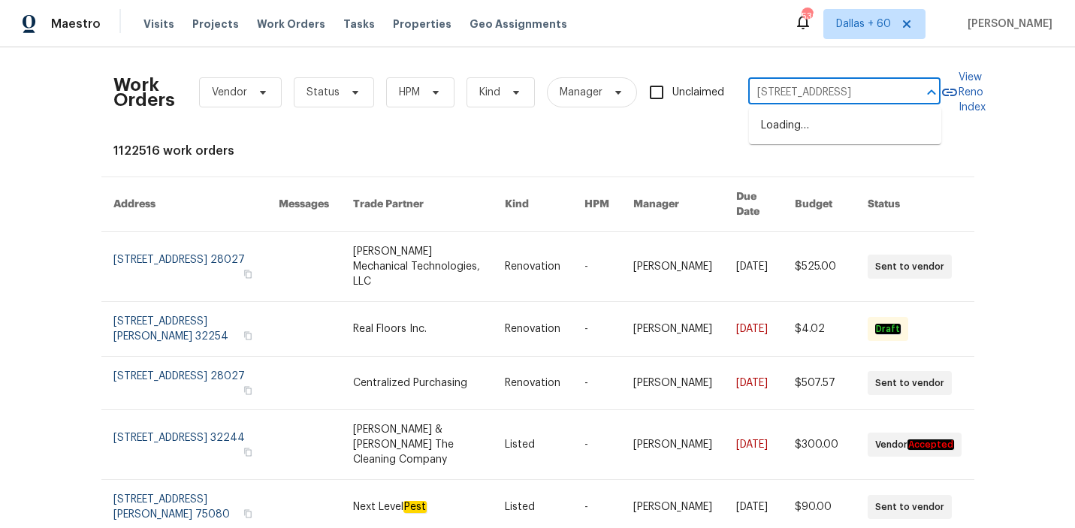
type input "[STREET_ADDRESS]"
click at [788, 134] on li "[STREET_ADDRESS]" at bounding box center [845, 125] width 192 height 25
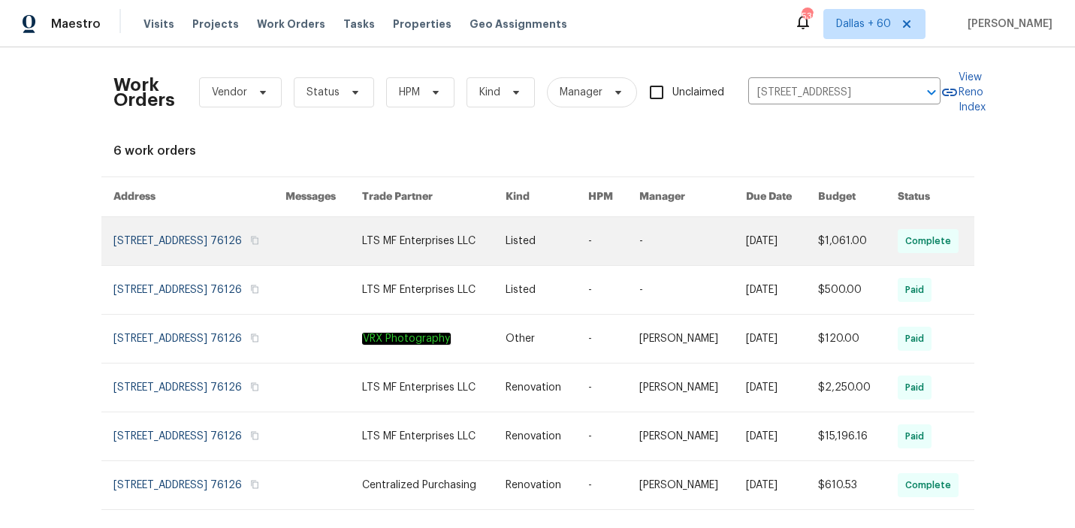
click at [410, 249] on link at bounding box center [433, 241] width 143 height 48
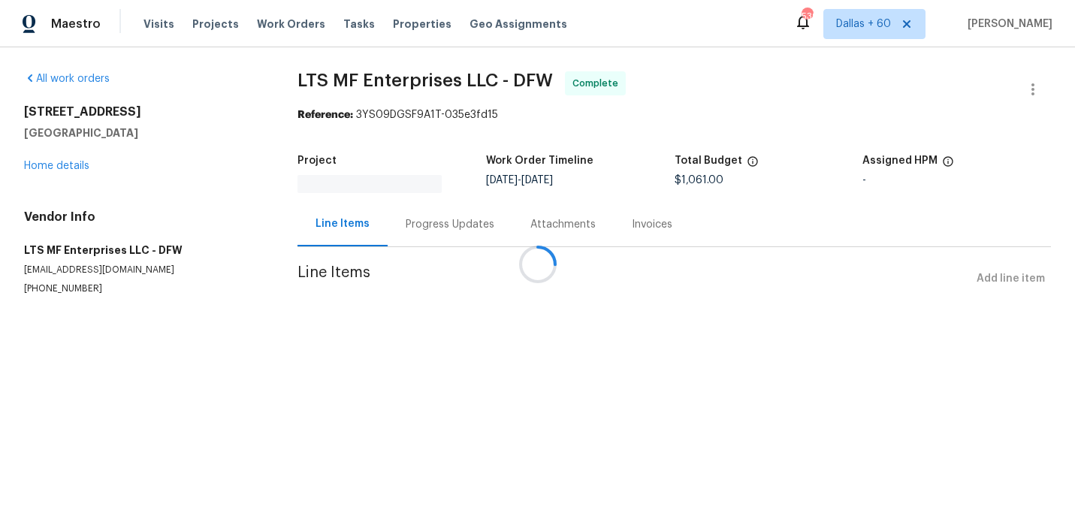
click at [65, 168] on div at bounding box center [537, 264] width 1075 height 528
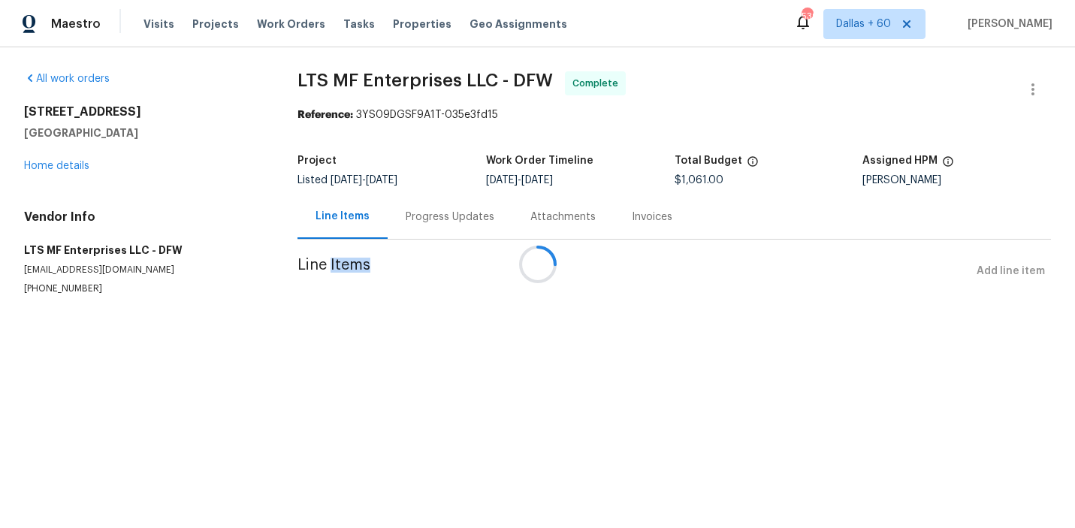
click at [65, 168] on div at bounding box center [537, 264] width 1075 height 528
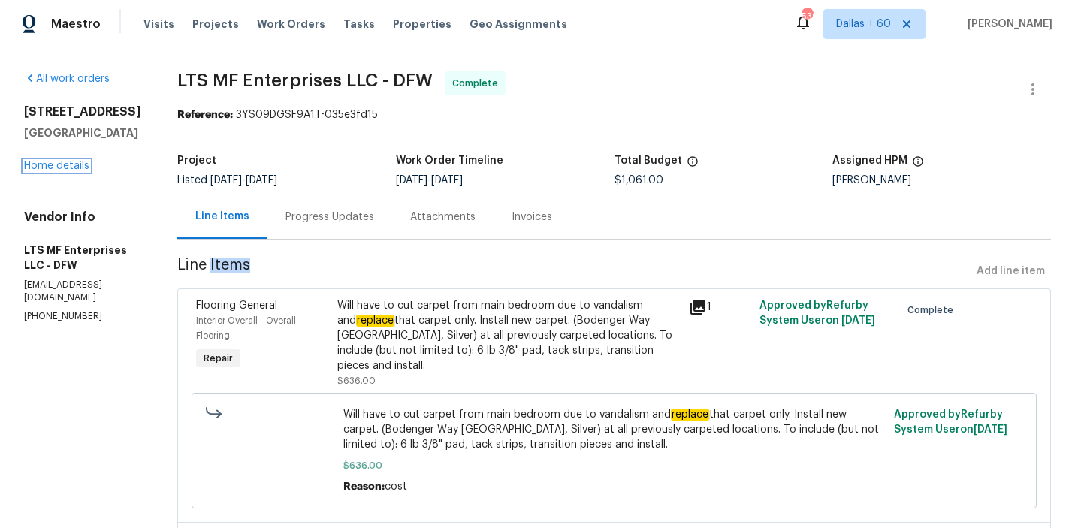
click at [47, 171] on link "Home details" at bounding box center [56, 166] width 65 height 11
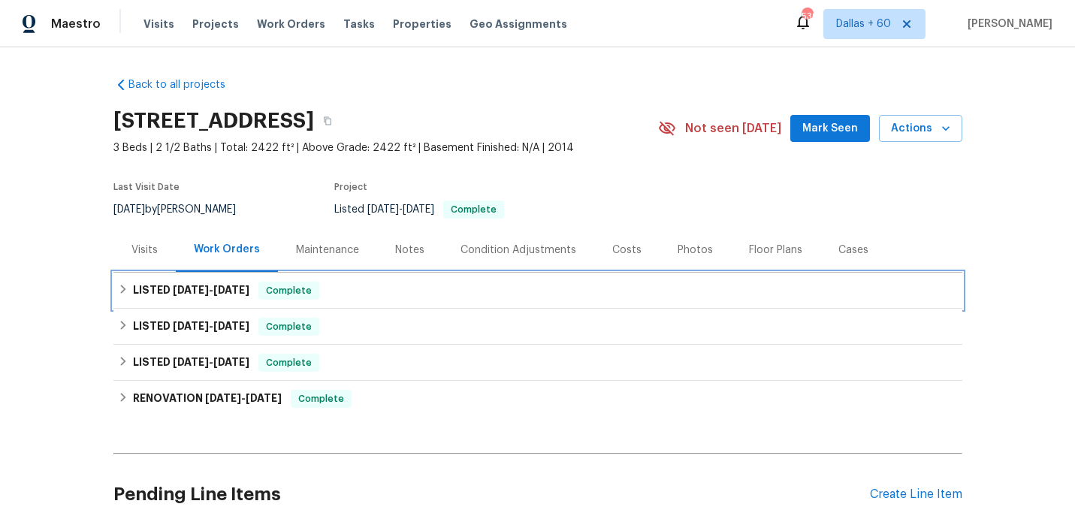
click at [368, 284] on div "LISTED [DATE] - [DATE] Complete" at bounding box center [538, 291] width 840 height 18
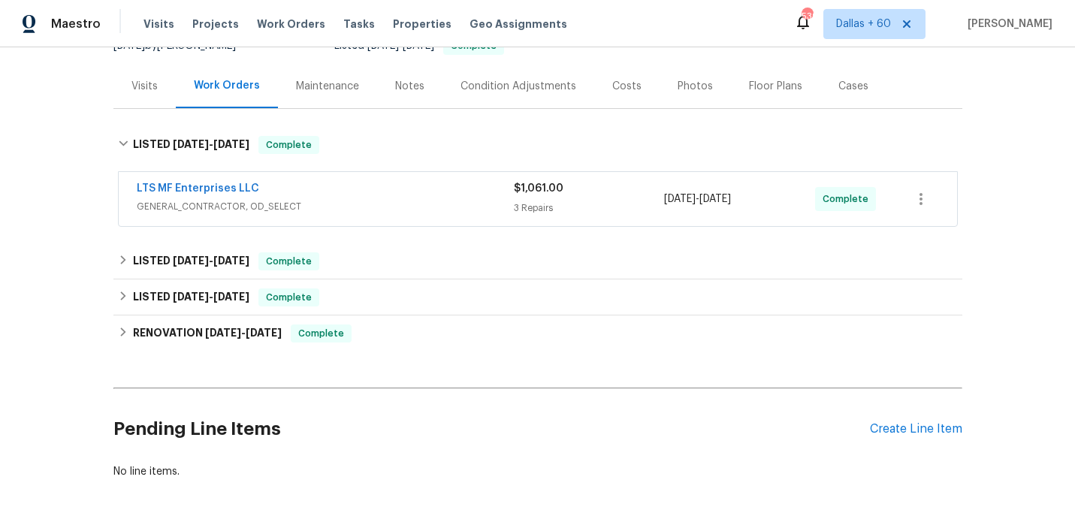
click at [391, 197] on div "LTS MF Enterprises LLC" at bounding box center [325, 190] width 377 height 18
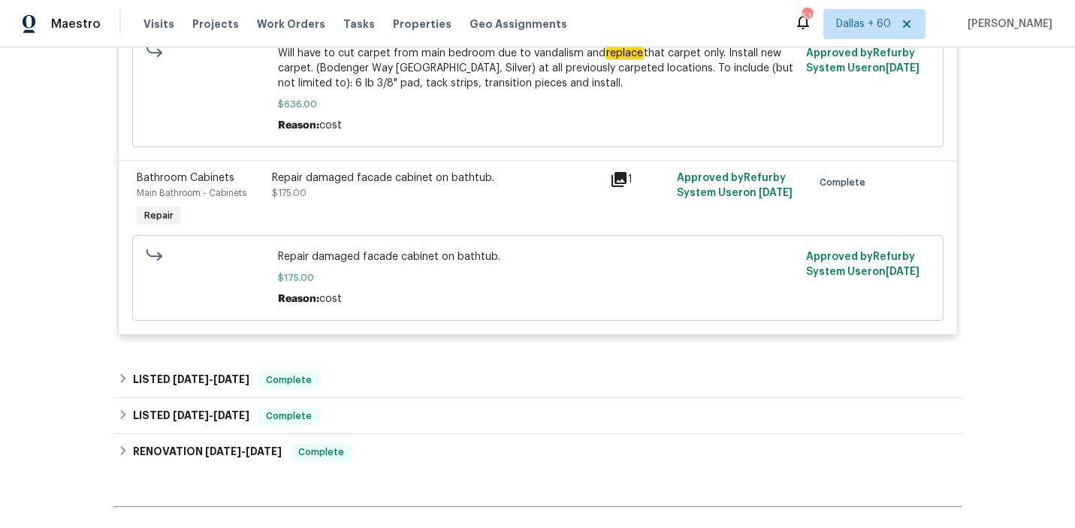
scroll to position [869, 0]
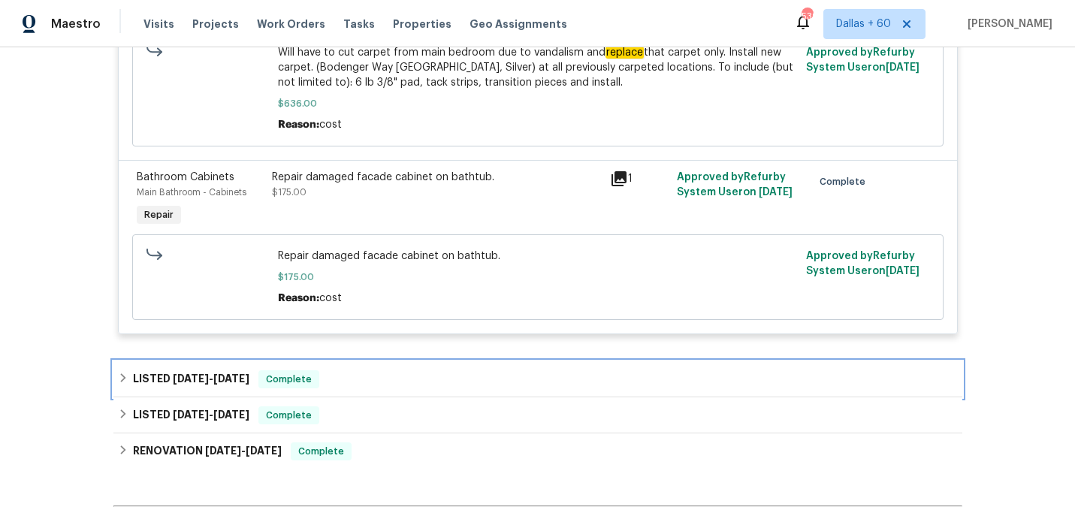
click at [418, 374] on div "LISTED [DATE] - [DATE] Complete" at bounding box center [538, 379] width 840 height 18
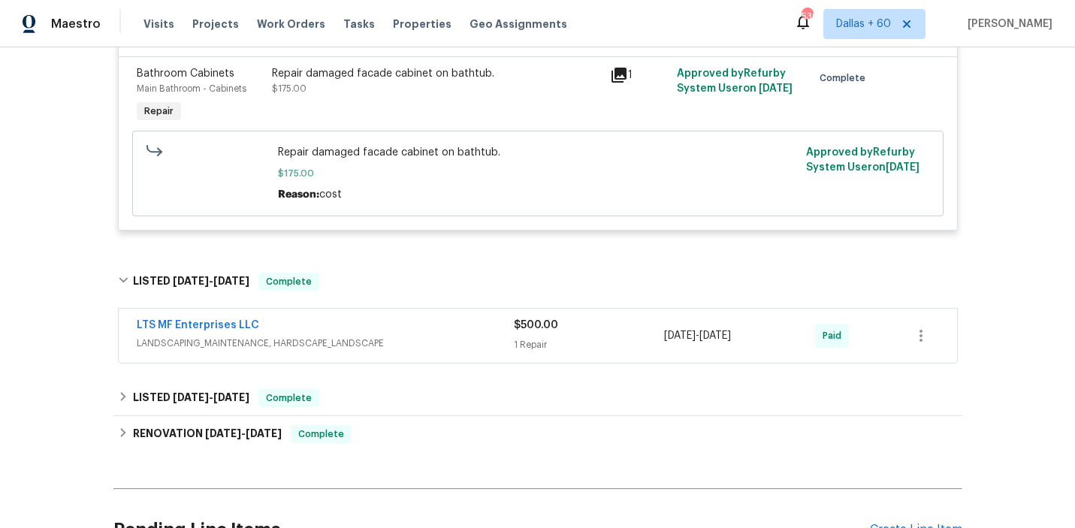
click at [443, 324] on div "LTS MF Enterprises LLC" at bounding box center [325, 327] width 377 height 18
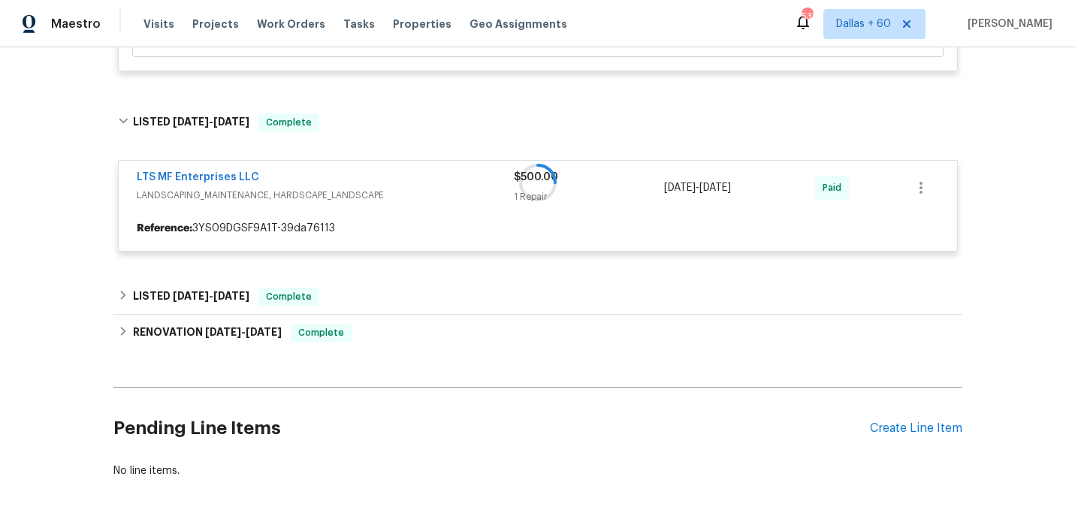
scroll to position [1149, 0]
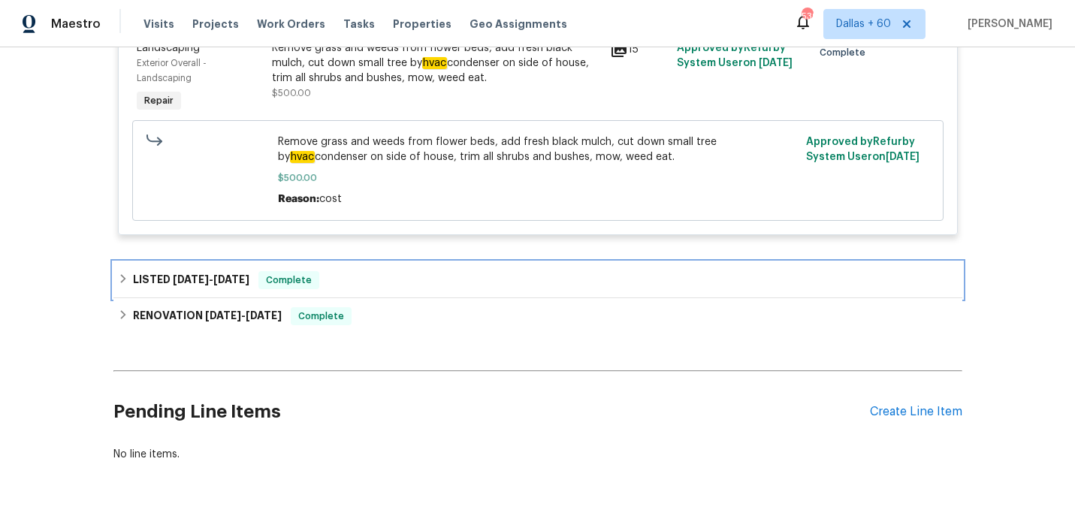
click at [441, 289] on div "LISTED [DATE] - [DATE] Complete" at bounding box center [538, 280] width 840 height 18
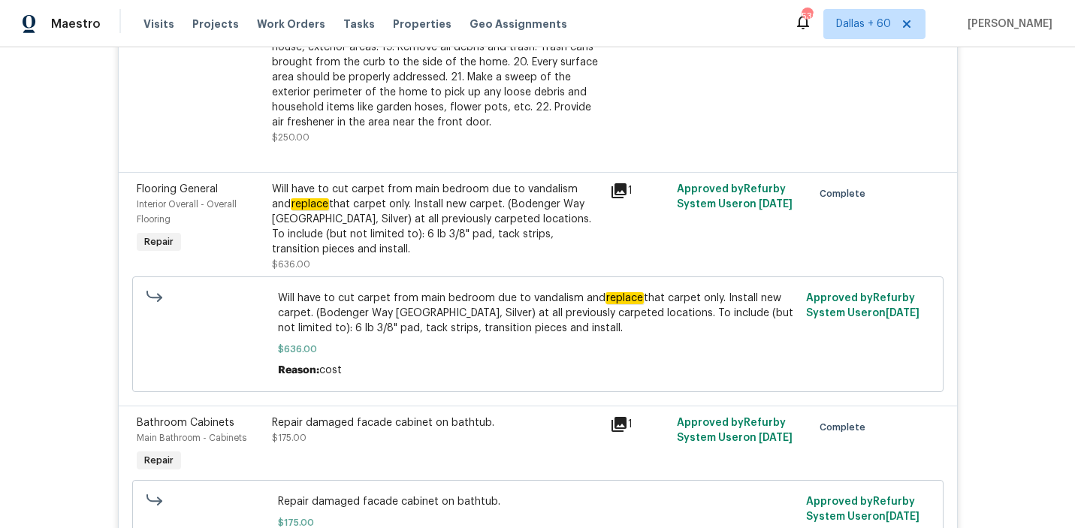
scroll to position [626, 0]
